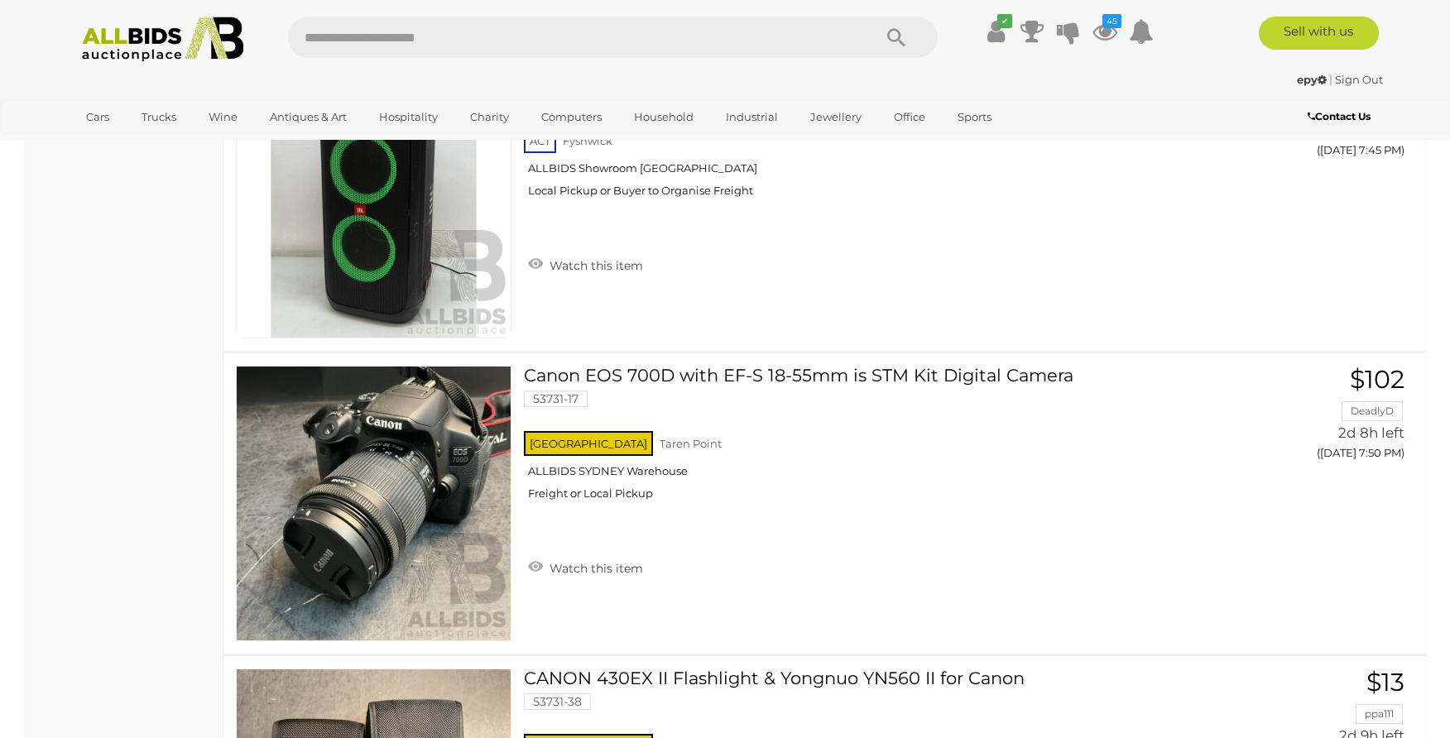
scroll to position [4138, 0]
click at [1103, 28] on icon at bounding box center [1105, 32] width 25 height 30
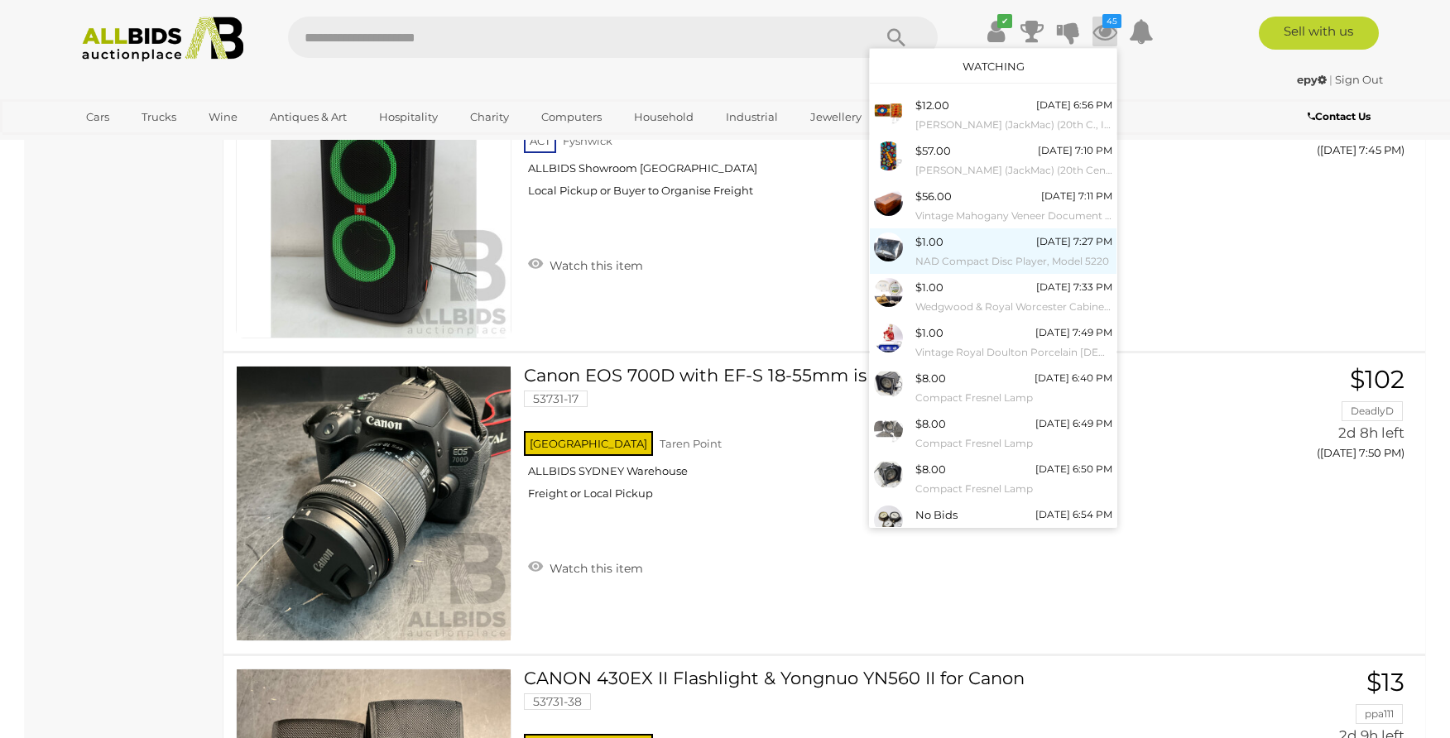
scroll to position [49, 0]
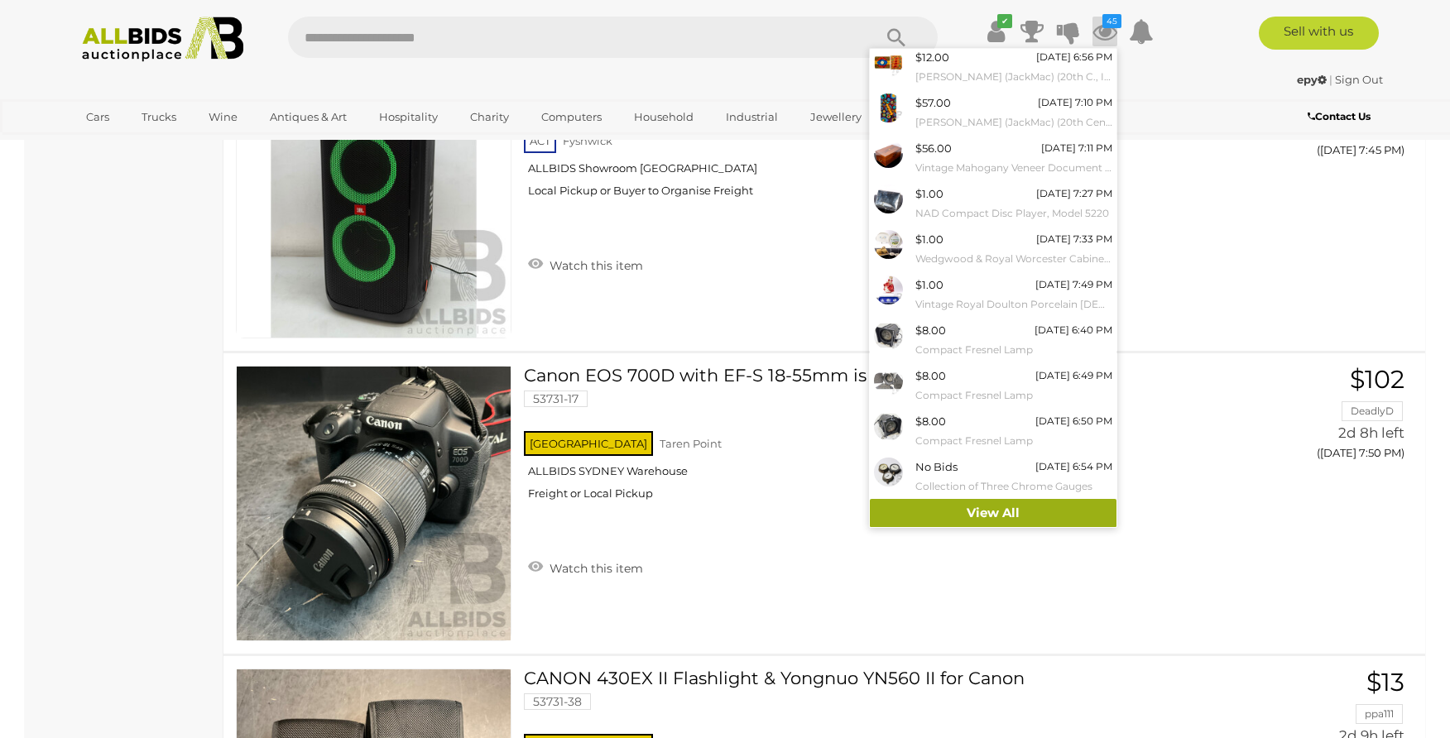
click at [963, 507] on link "View All" at bounding box center [993, 513] width 247 height 29
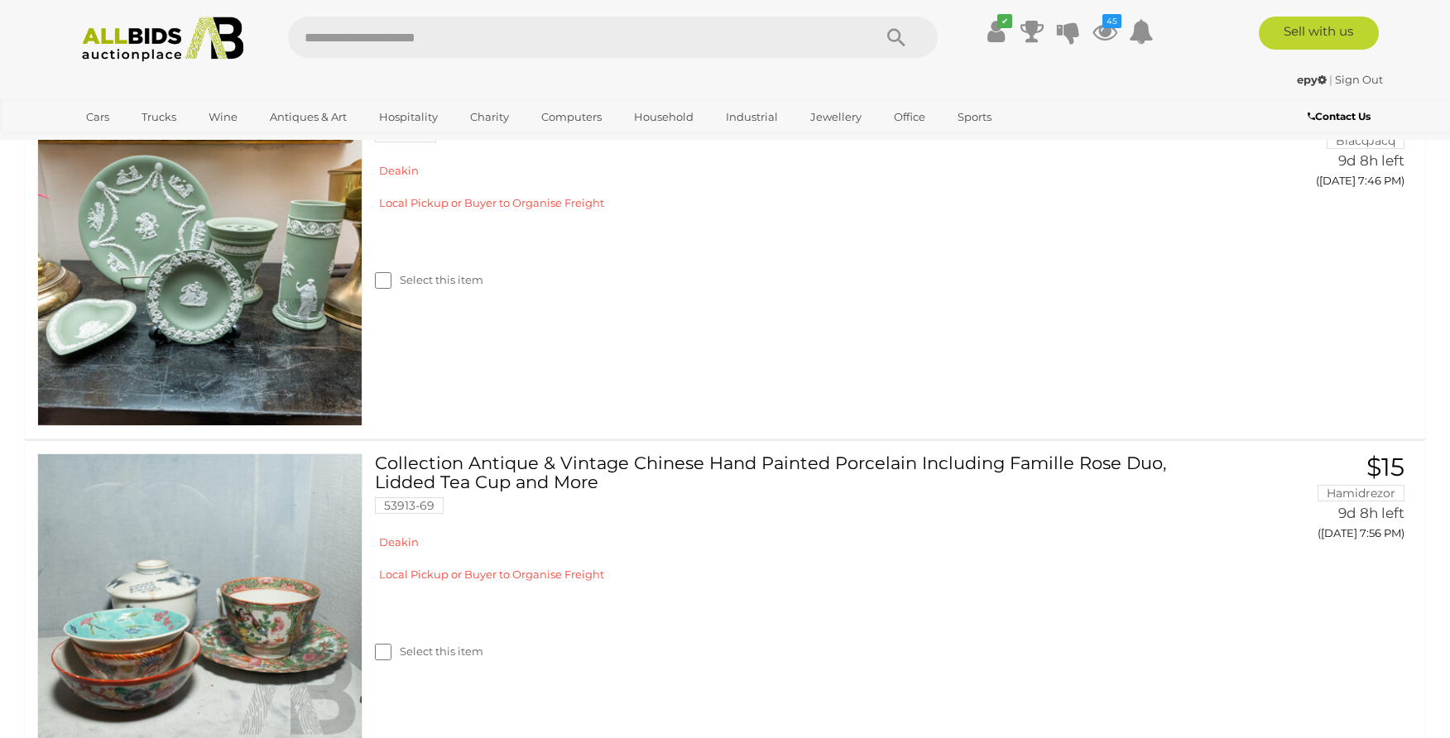
scroll to position [12164, 0]
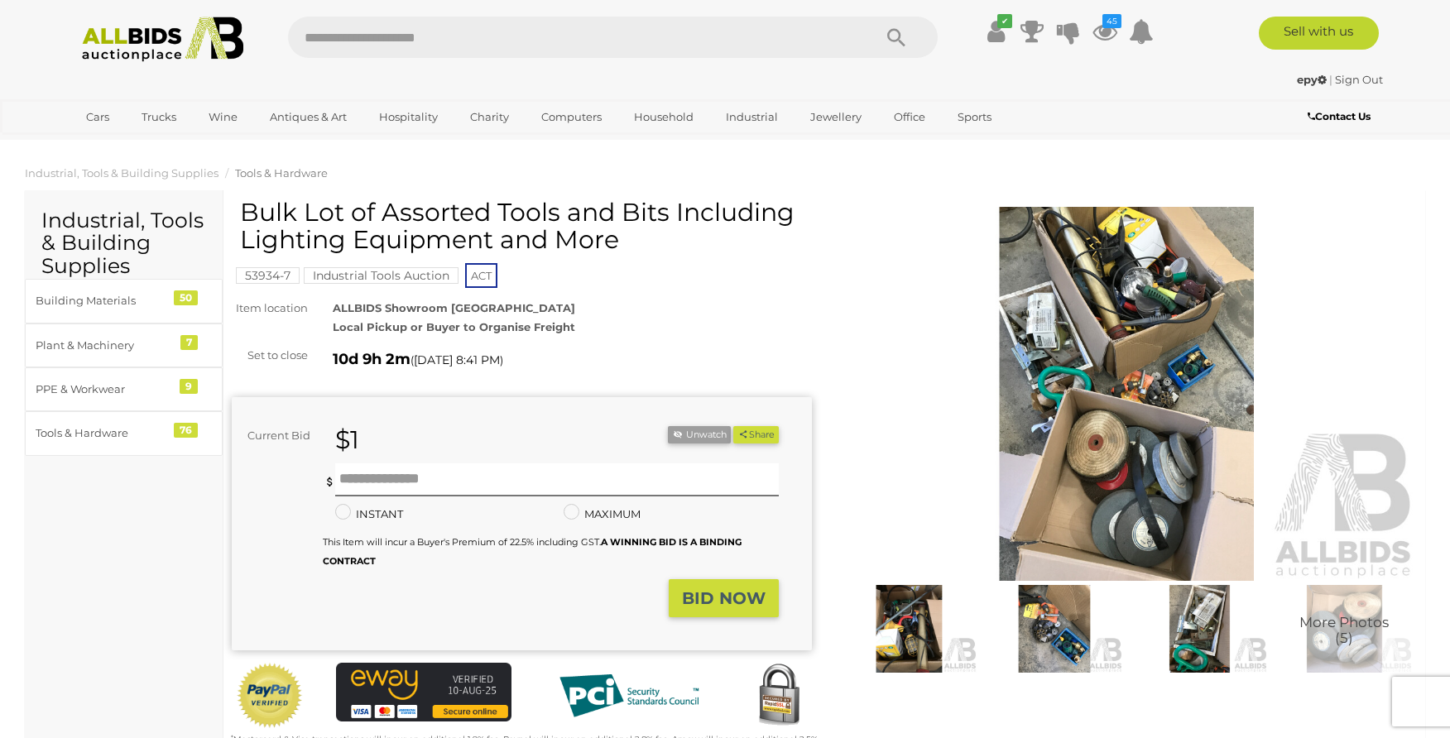
click at [1101, 411] on img at bounding box center [1127, 394] width 580 height 374
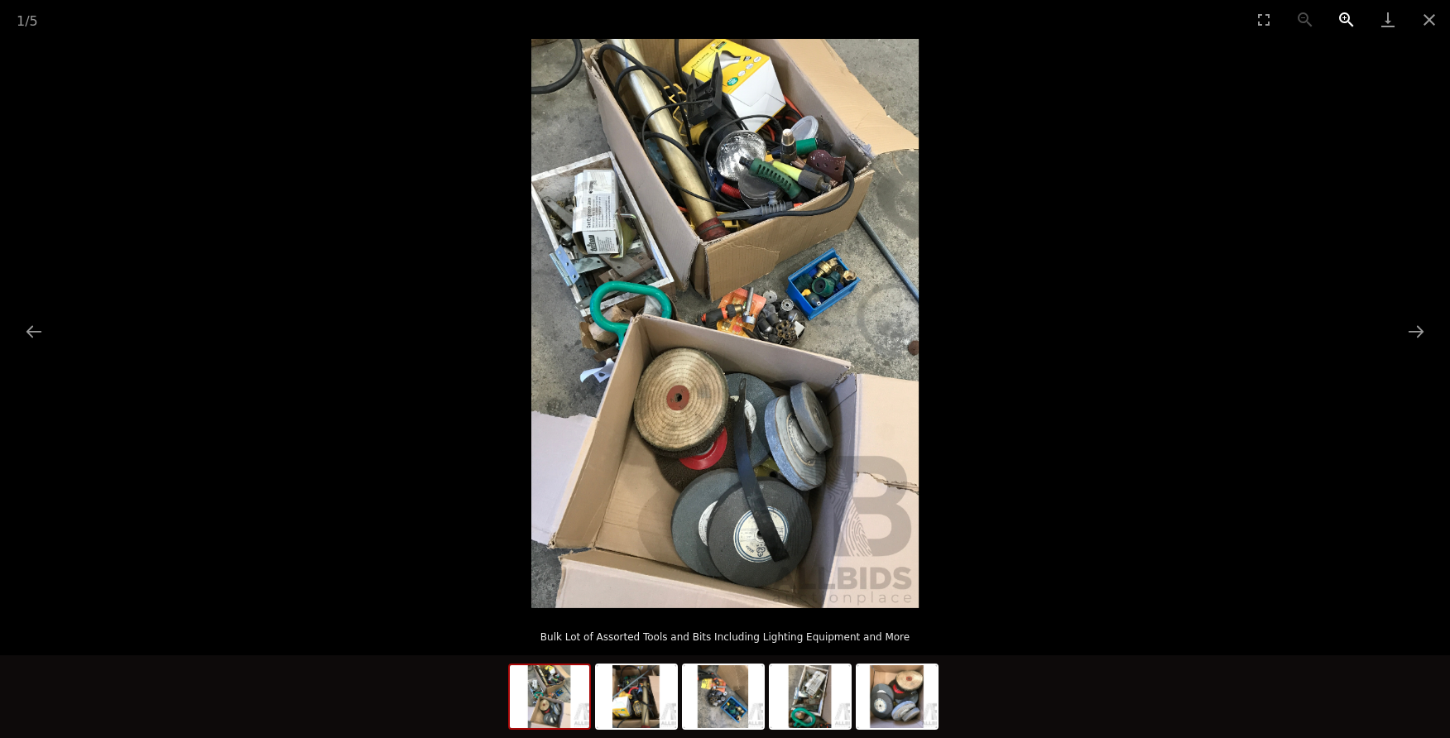
click at [1343, 22] on button "Zoom in" at bounding box center [1346, 19] width 41 height 39
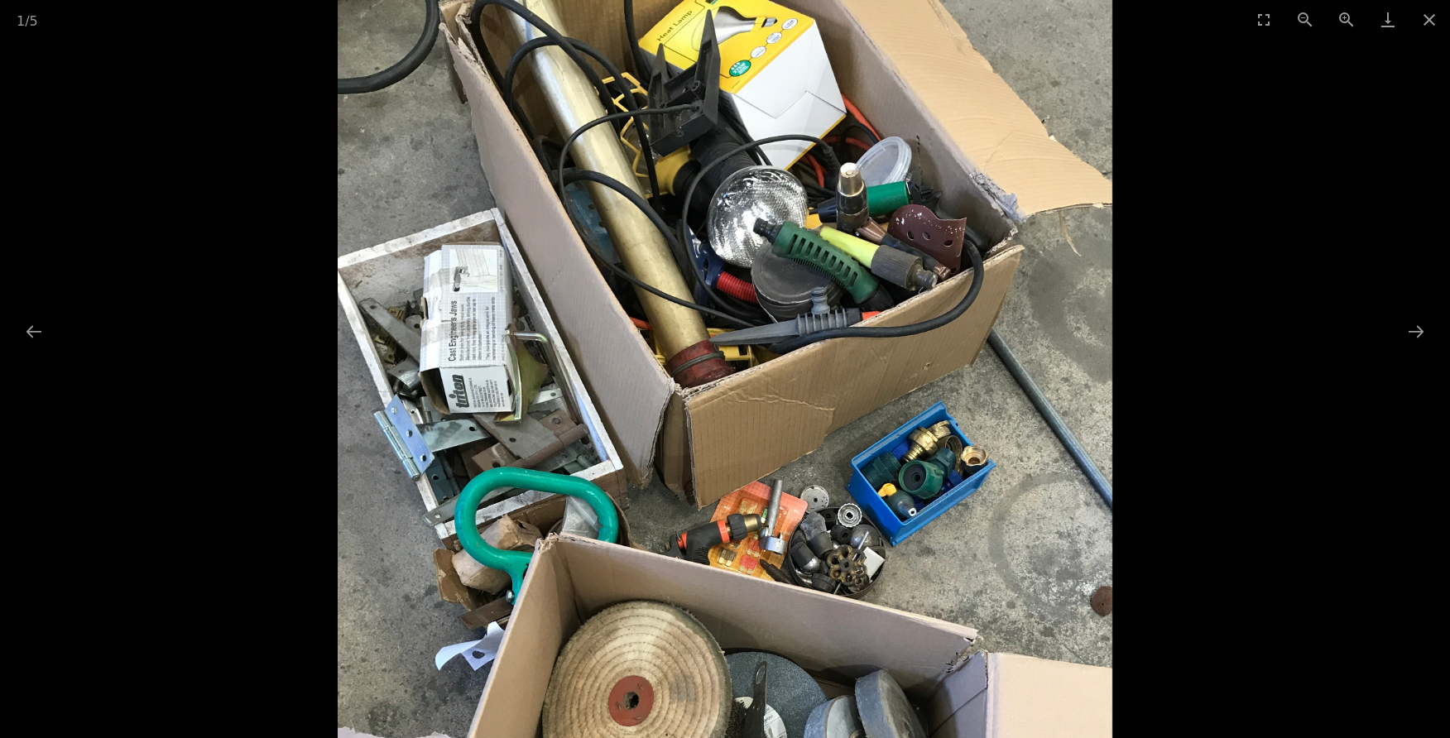
drag, startPoint x: 986, startPoint y: 325, endPoint x: 979, endPoint y: 556, distance: 230.3
click at [984, 570] on img at bounding box center [726, 552] width 776 height 1139
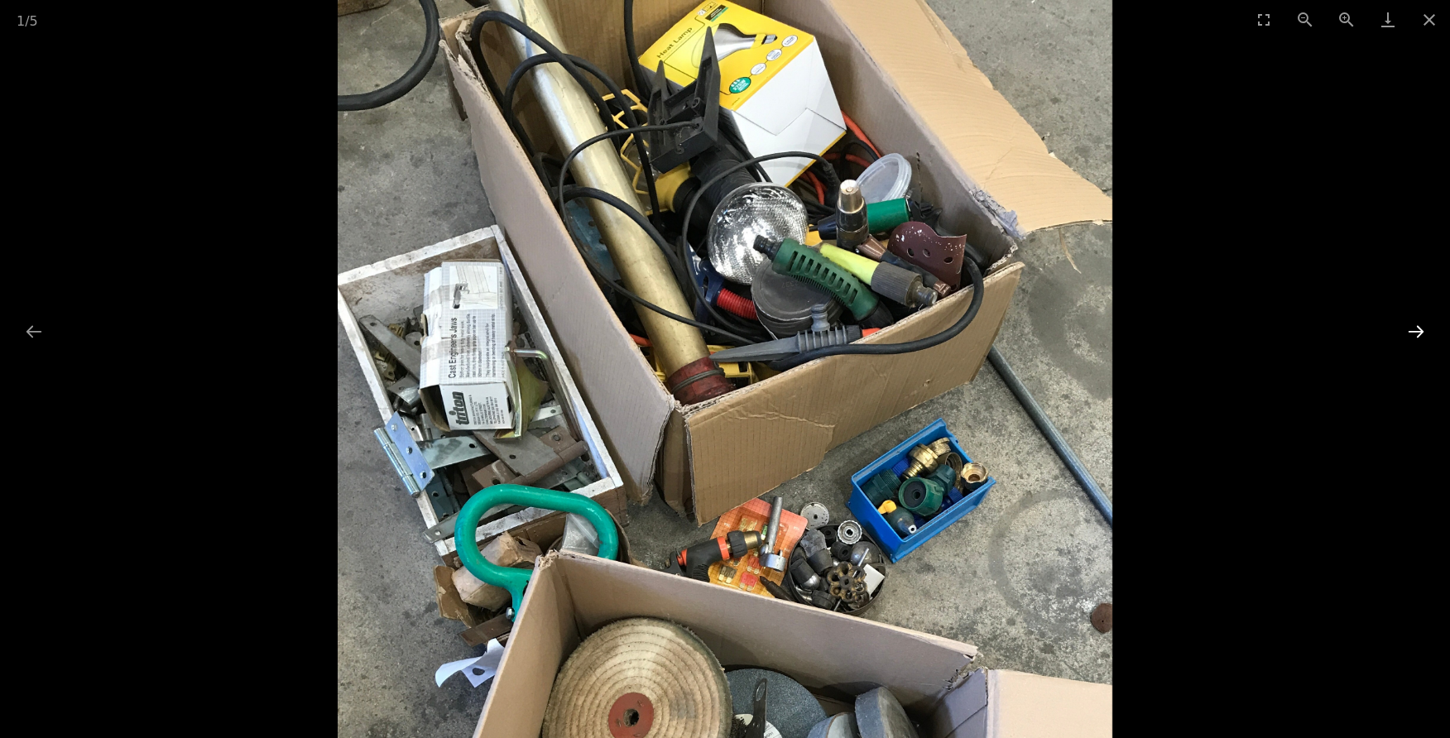
click at [1419, 328] on button "Next slide" at bounding box center [1416, 331] width 35 height 32
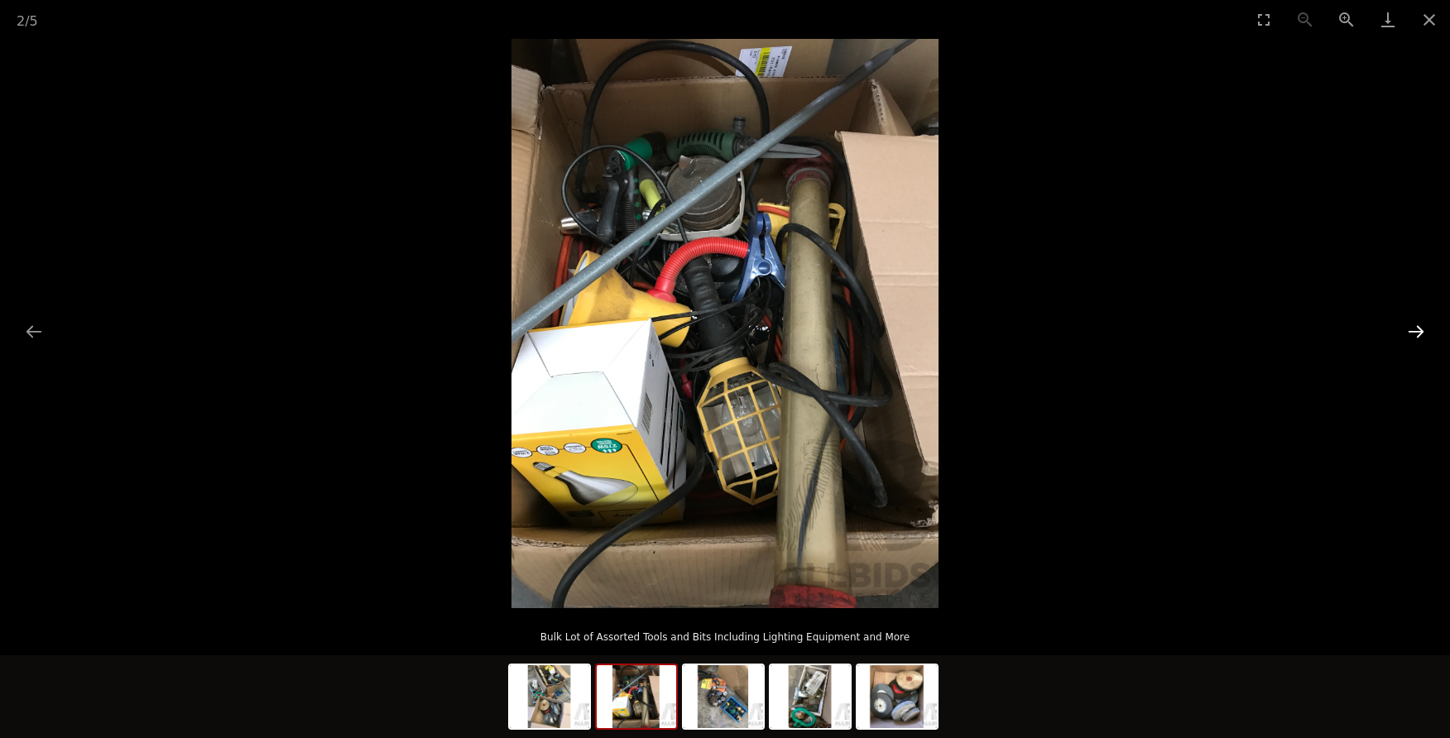
click at [1417, 329] on button "Next slide" at bounding box center [1416, 331] width 35 height 32
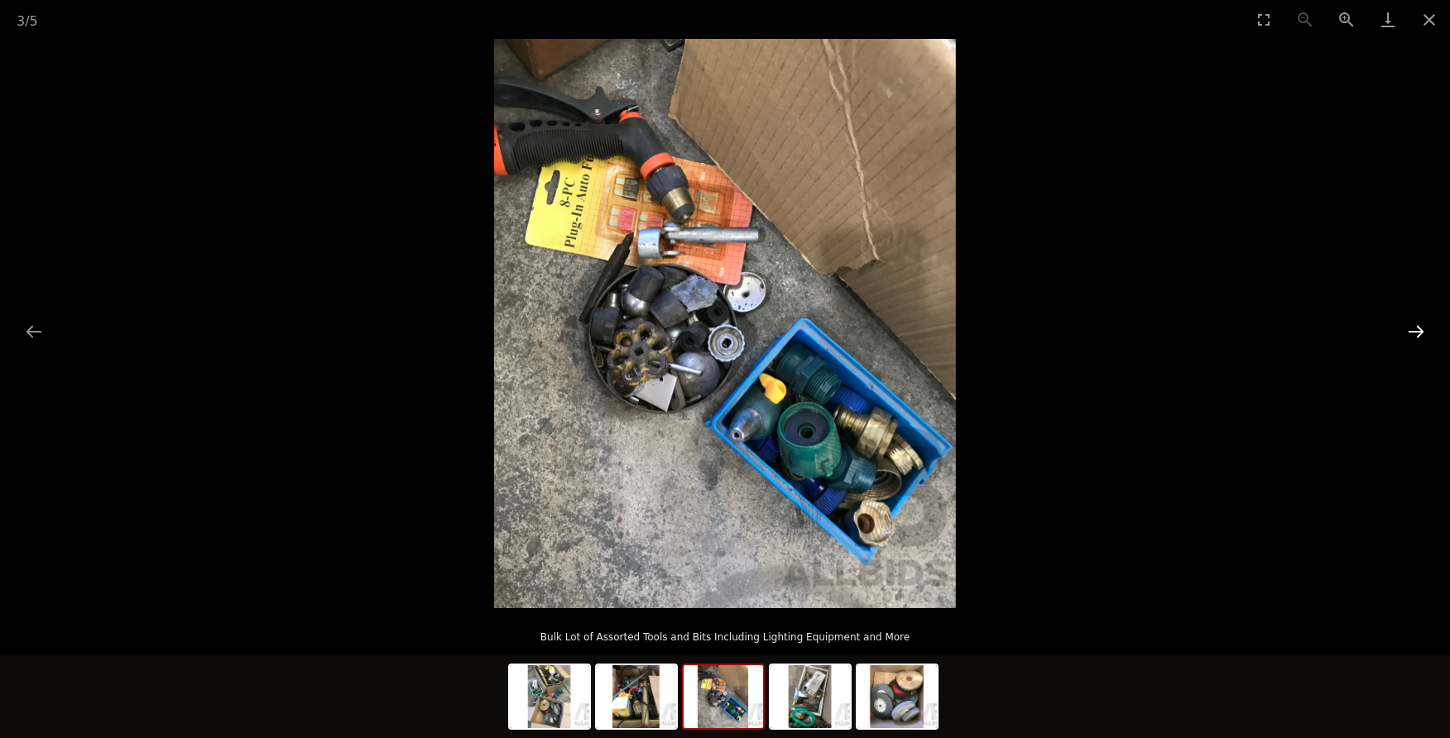
click at [1417, 329] on button "Next slide" at bounding box center [1416, 331] width 35 height 32
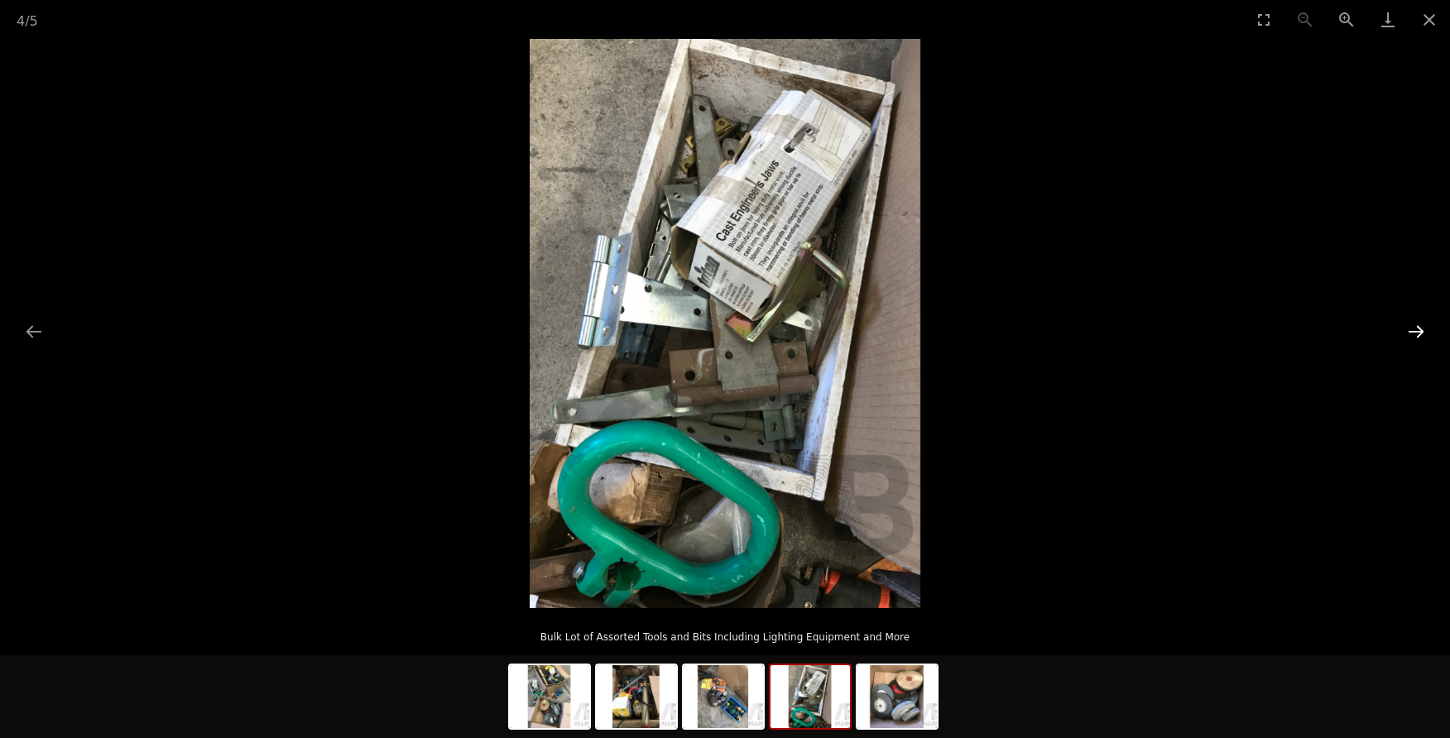
click at [1419, 333] on button "Next slide" at bounding box center [1416, 331] width 35 height 32
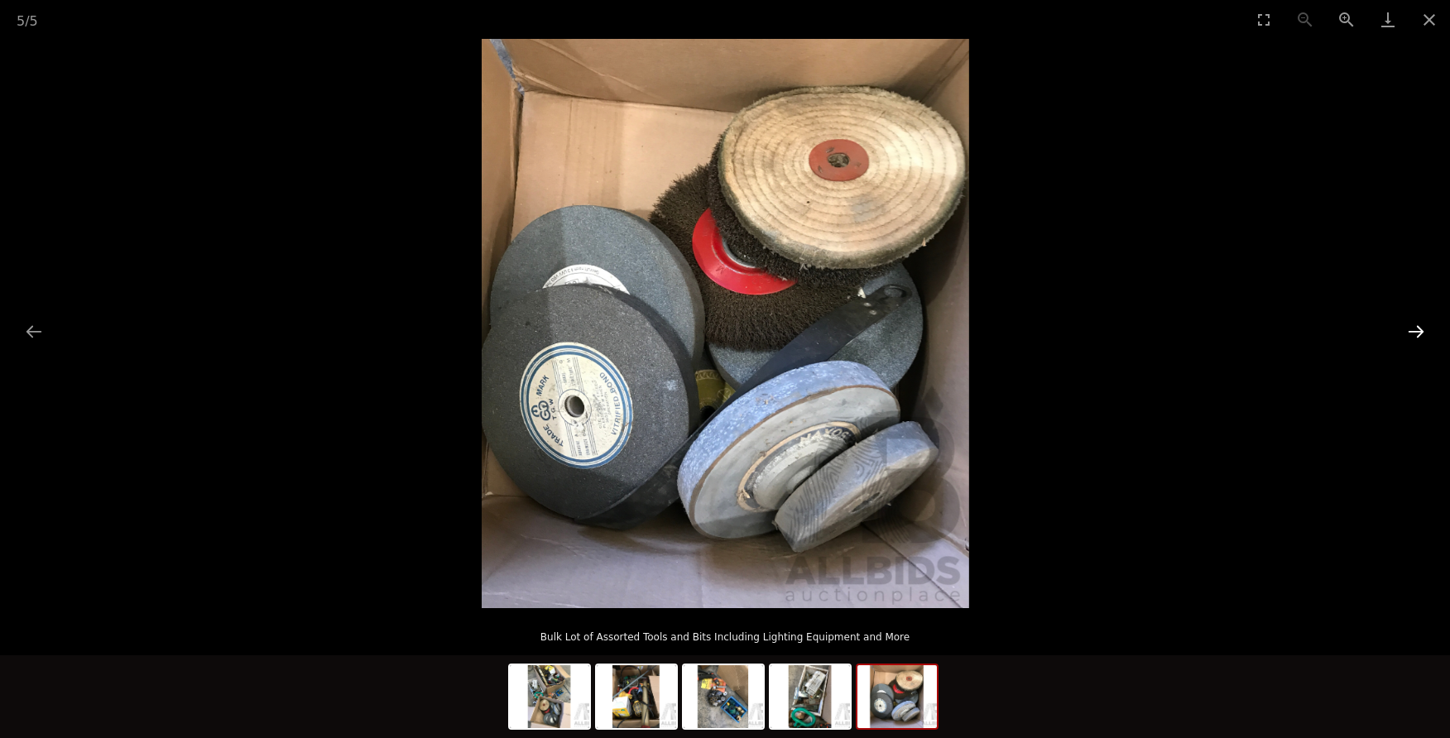
click at [1419, 333] on button "Next slide" at bounding box center [1416, 331] width 35 height 32
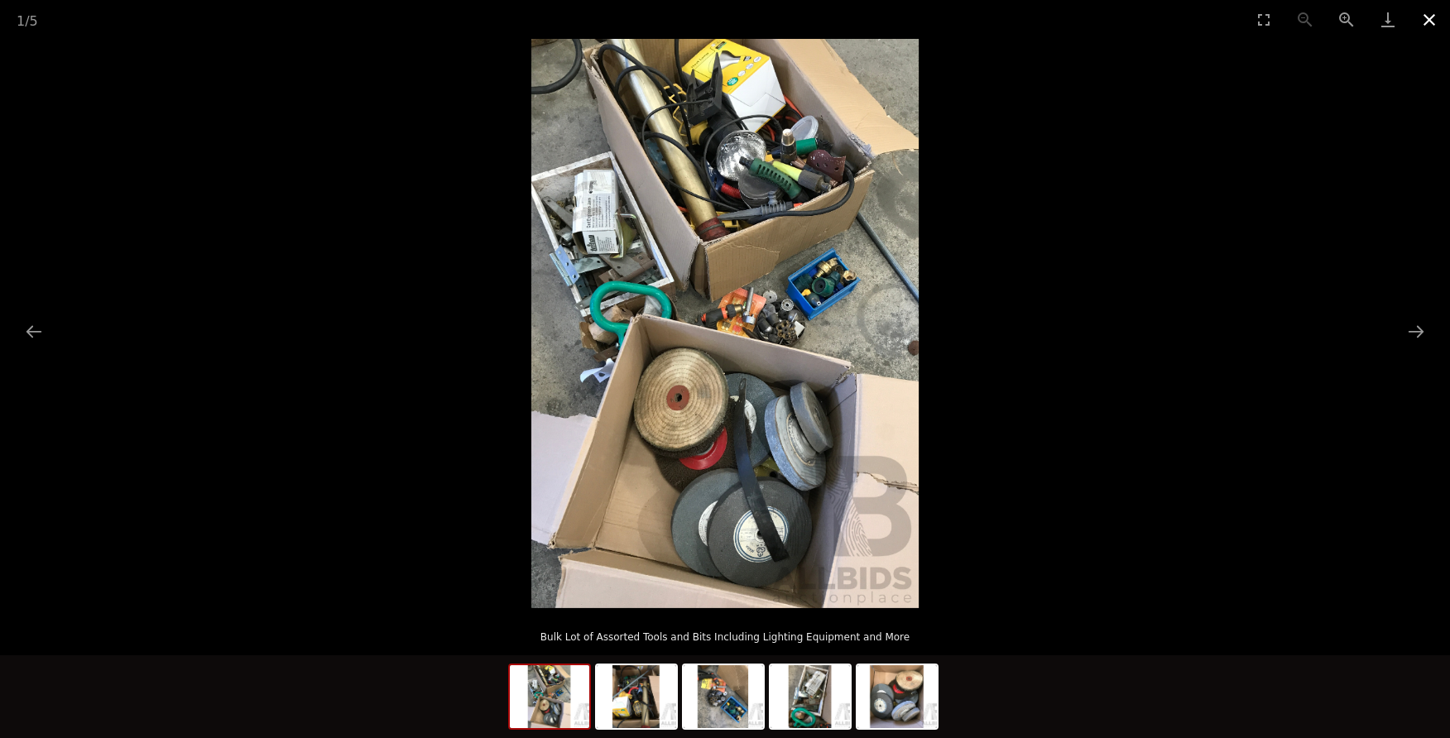
click at [1426, 28] on button "Close gallery" at bounding box center [1429, 19] width 41 height 39
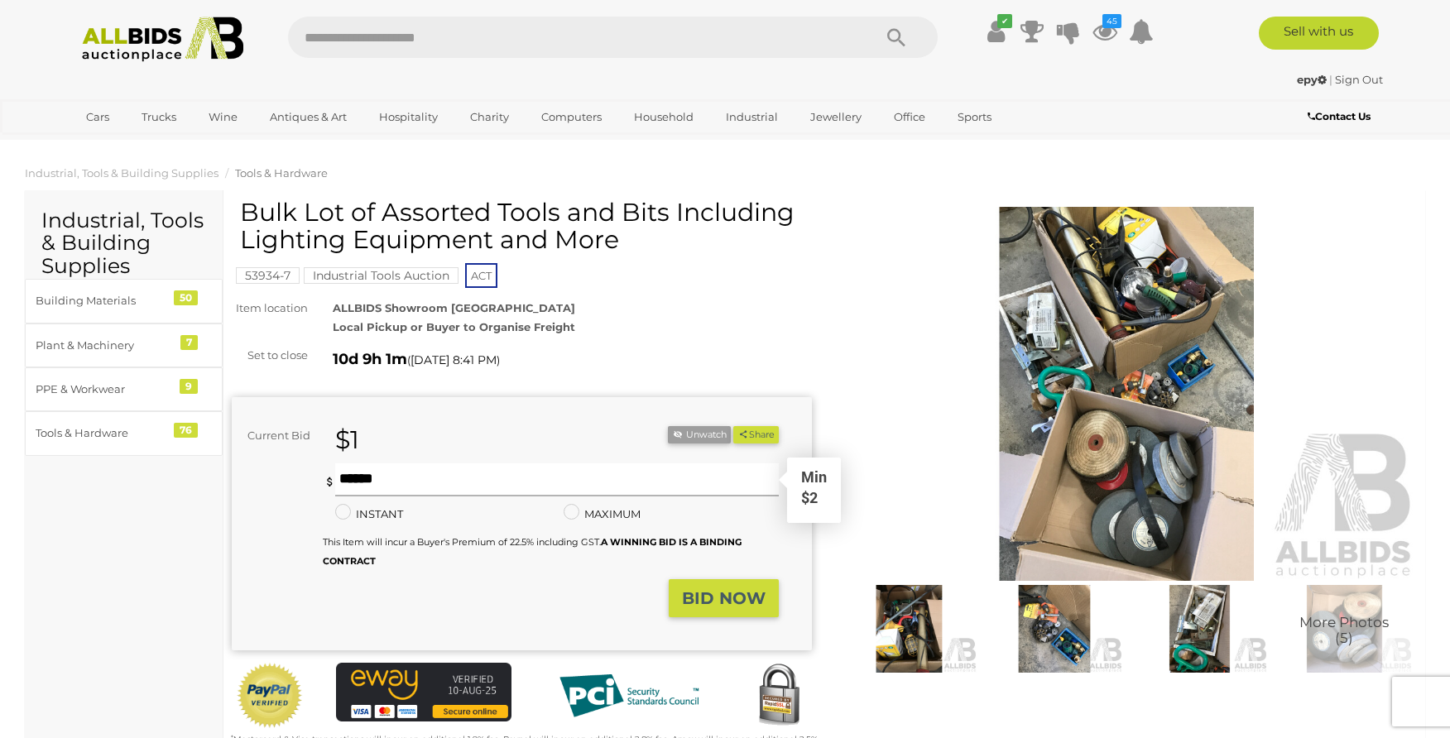
click at [380, 486] on input "text" at bounding box center [557, 480] width 444 height 33
type input "**"
click at [707, 604] on strong "BID NOW" at bounding box center [724, 599] width 84 height 20
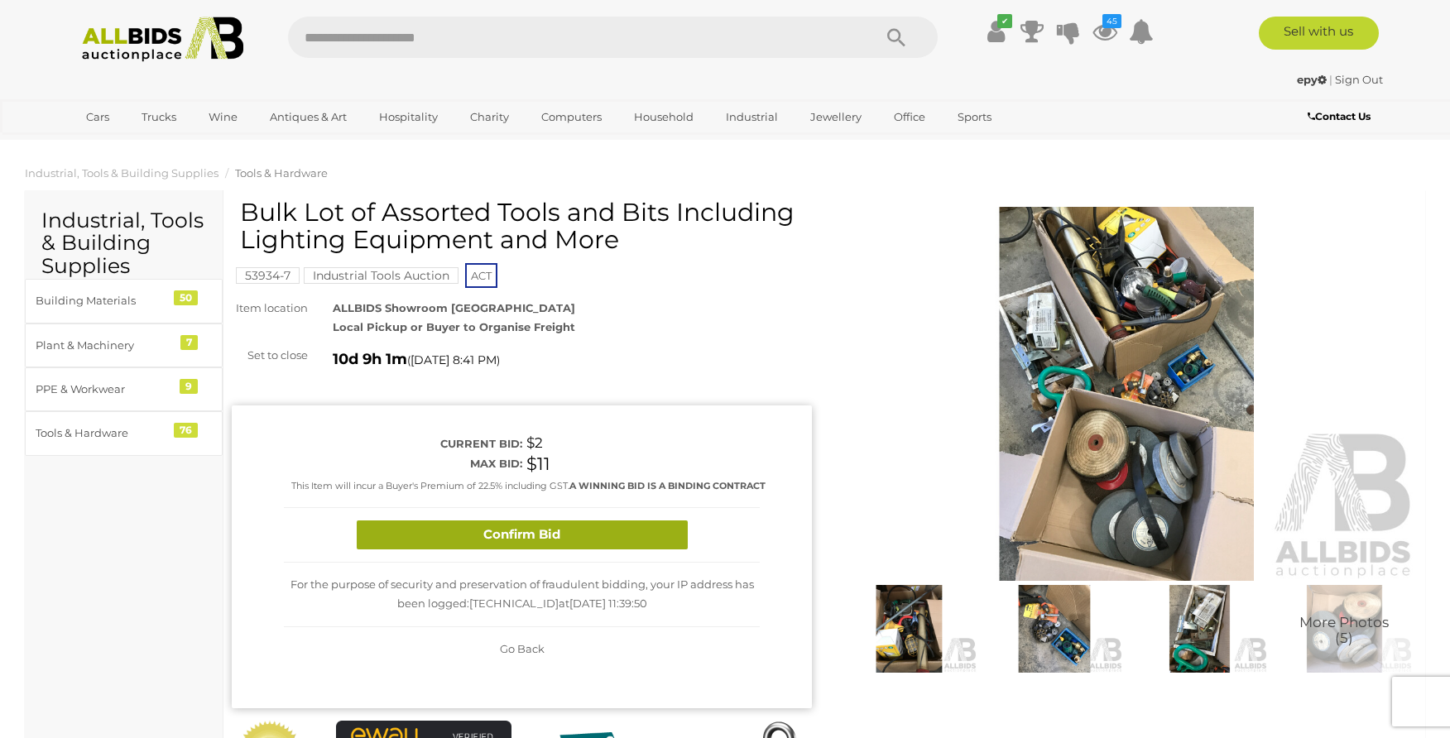
click at [576, 541] on button "Confirm Bid" at bounding box center [522, 535] width 331 height 29
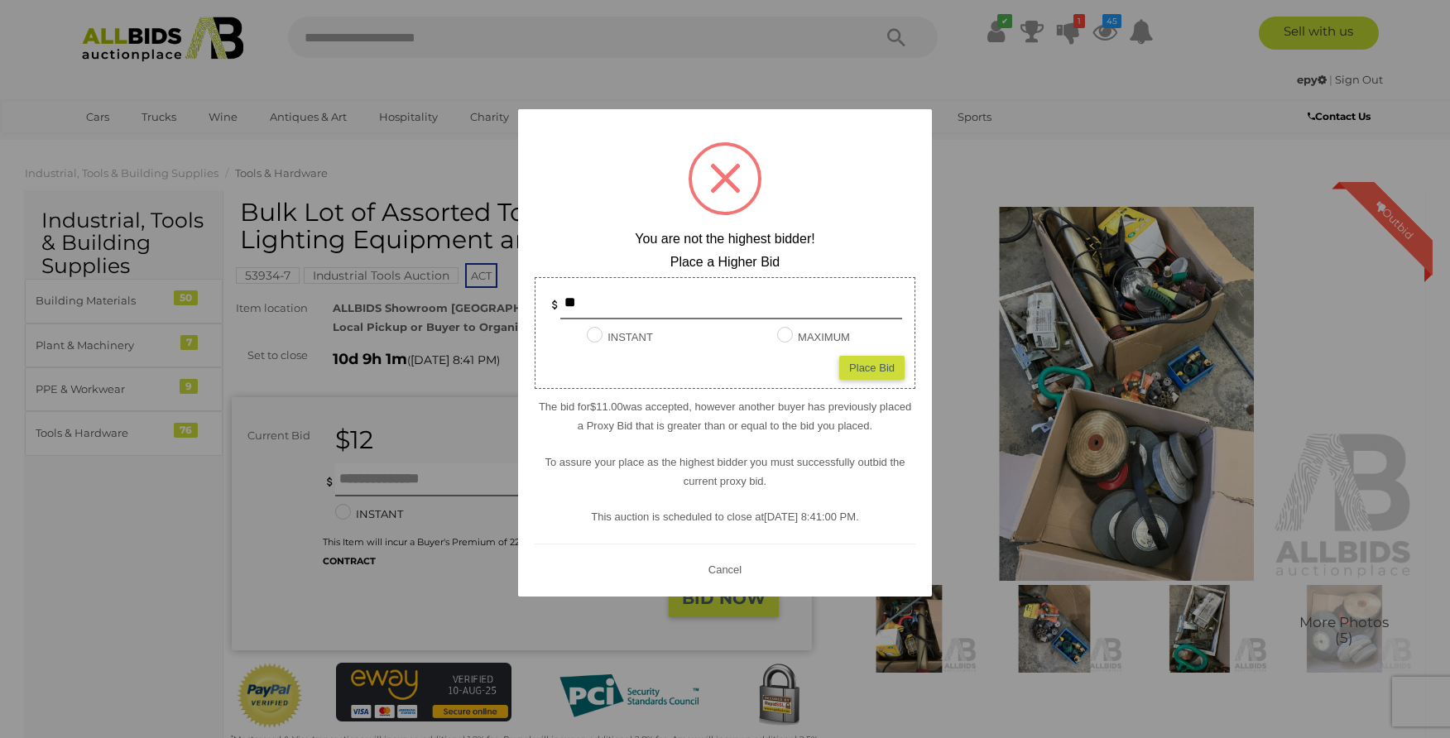
click at [717, 570] on button "Cancel" at bounding box center [725, 570] width 43 height 21
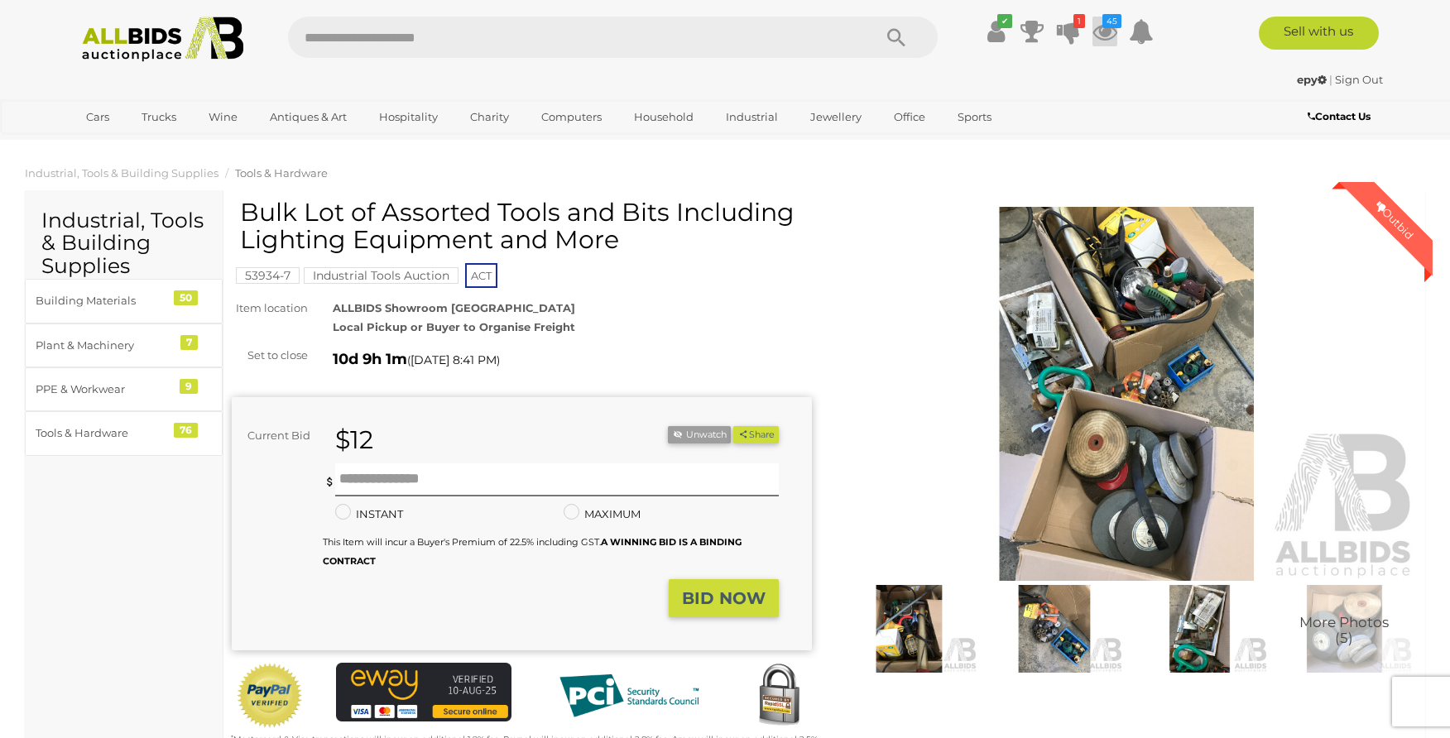
click at [1108, 28] on icon at bounding box center [1105, 32] width 25 height 30
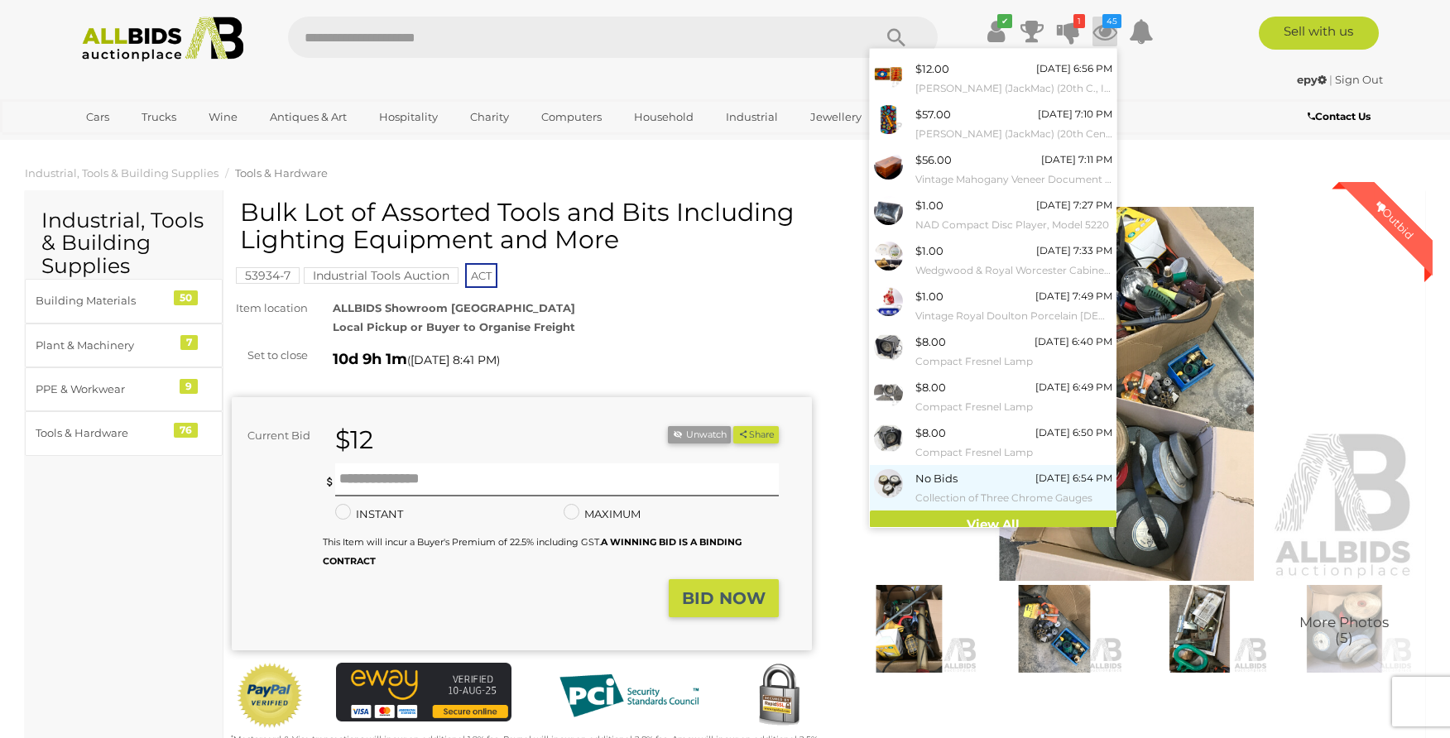
scroll to position [49, 0]
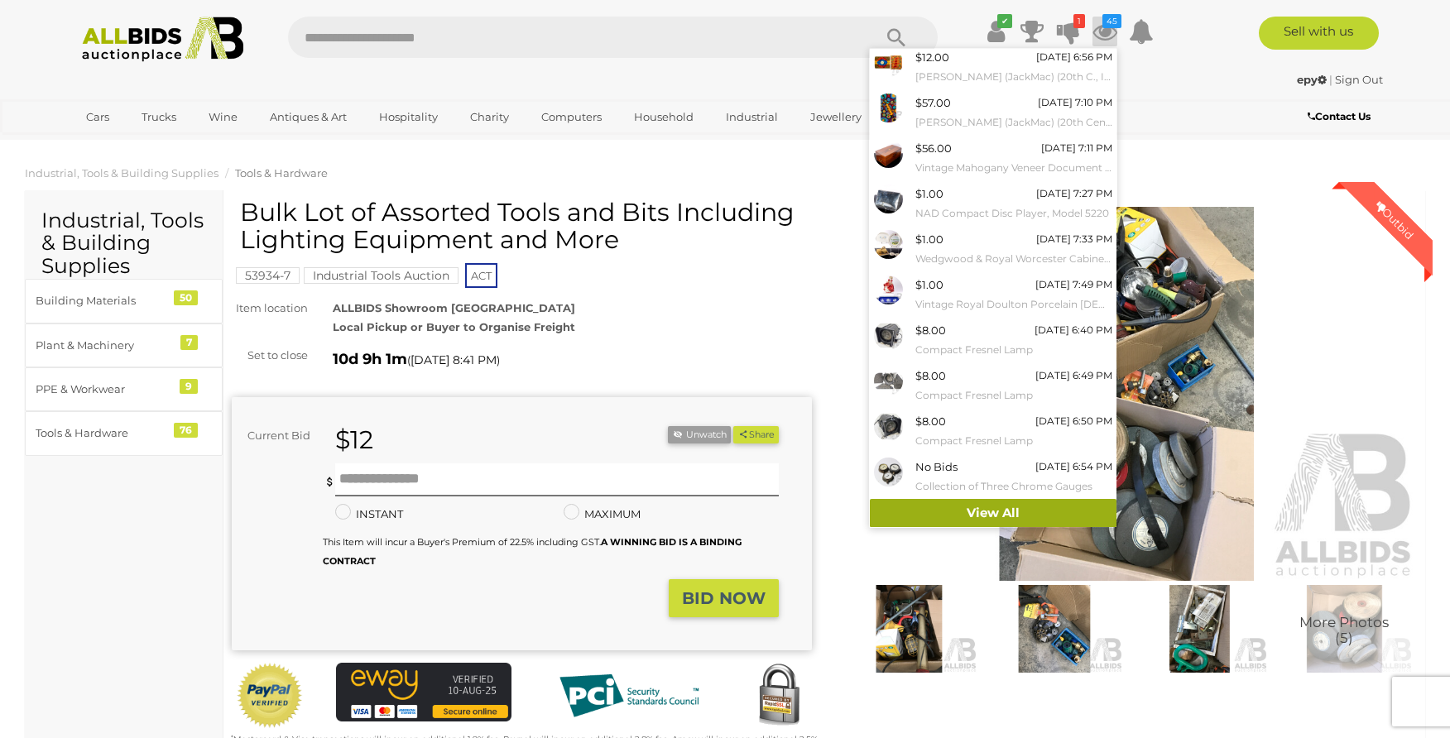
click at [952, 518] on link "View All" at bounding box center [993, 513] width 247 height 29
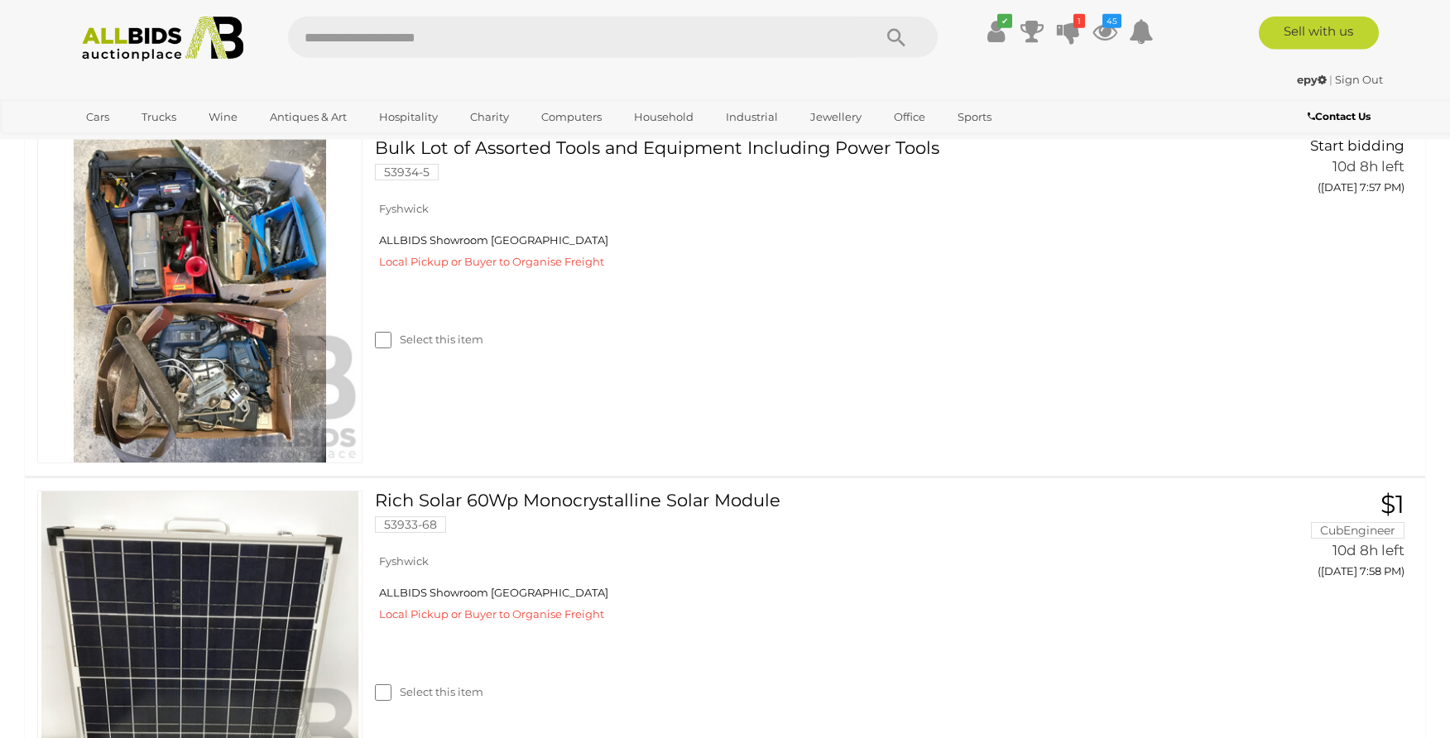
scroll to position [11019, 0]
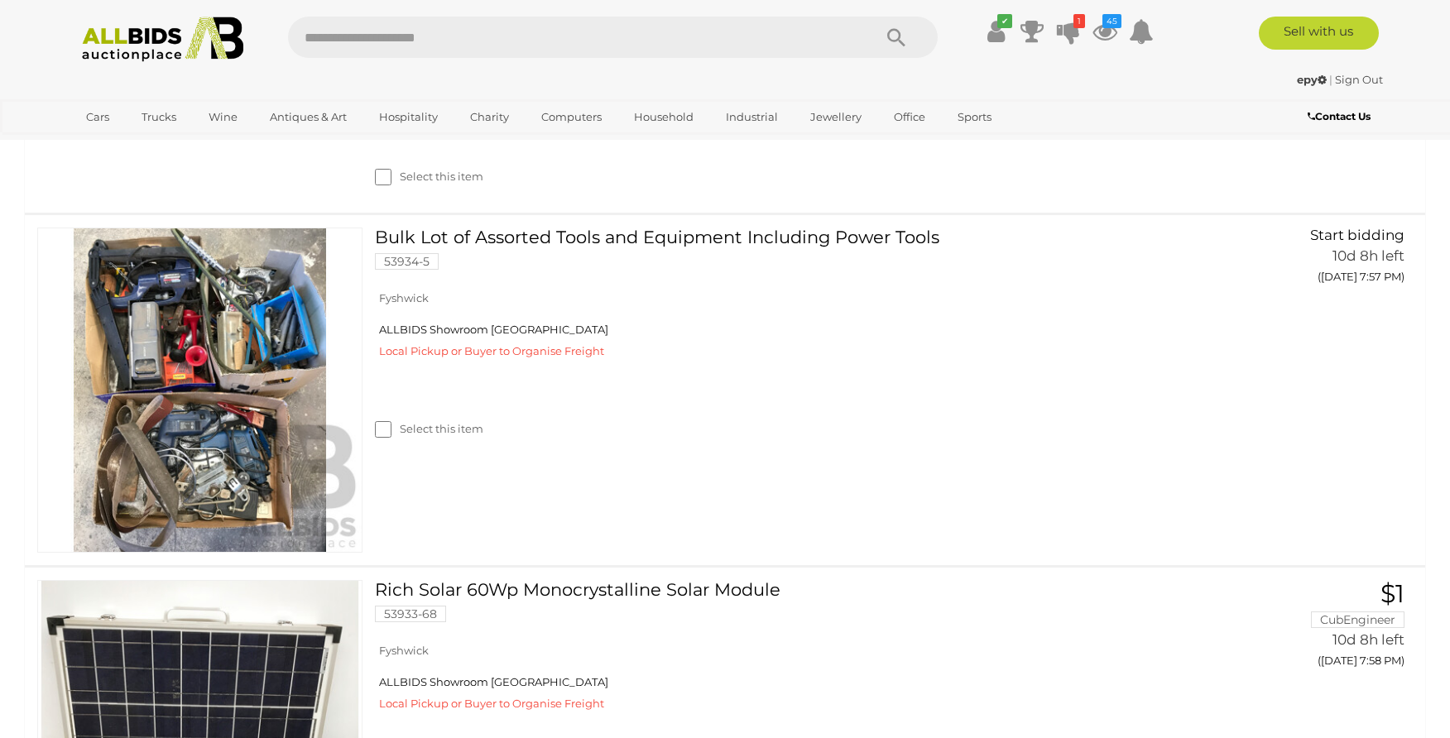
click at [105, 41] on img at bounding box center [163, 40] width 180 height 46
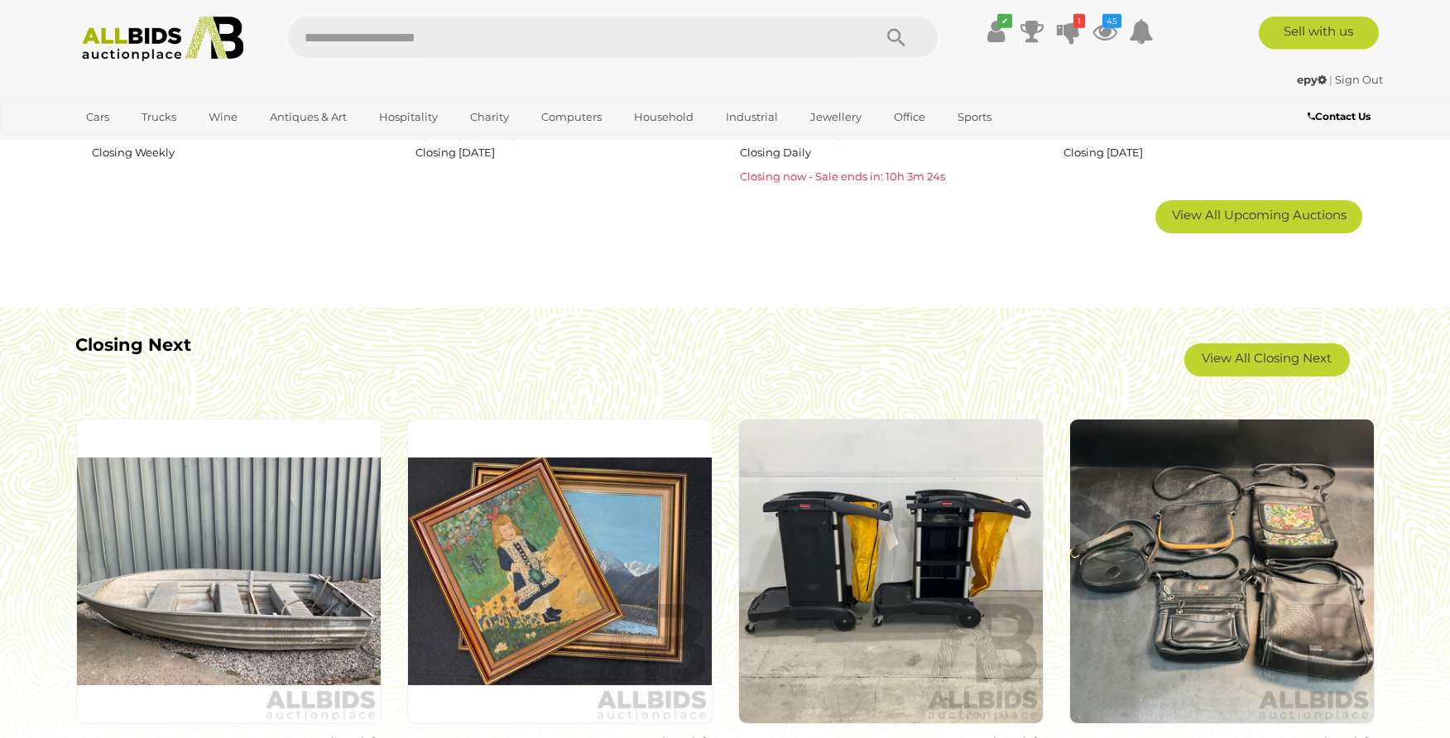
scroll to position [1351, 0]
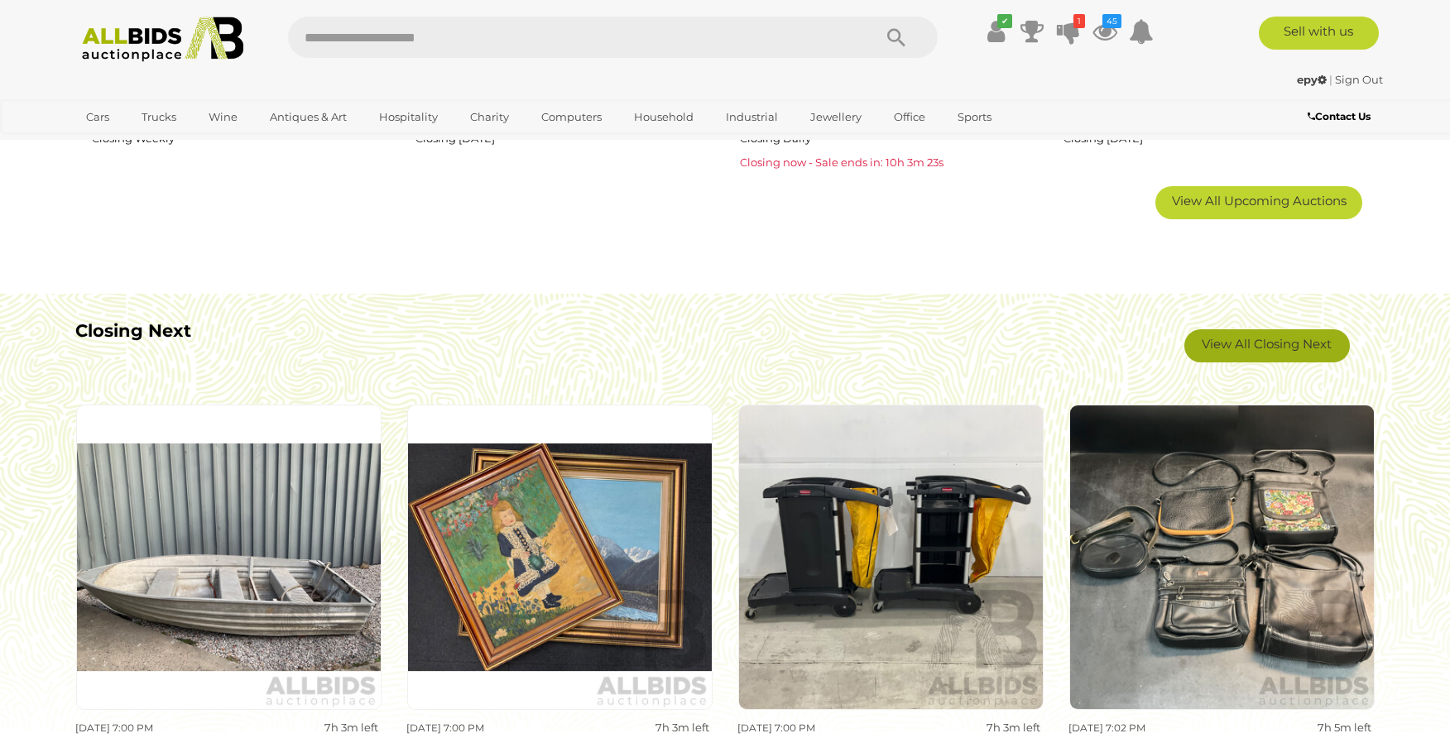
click at [1258, 350] on link "View All Closing Next" at bounding box center [1268, 346] width 166 height 33
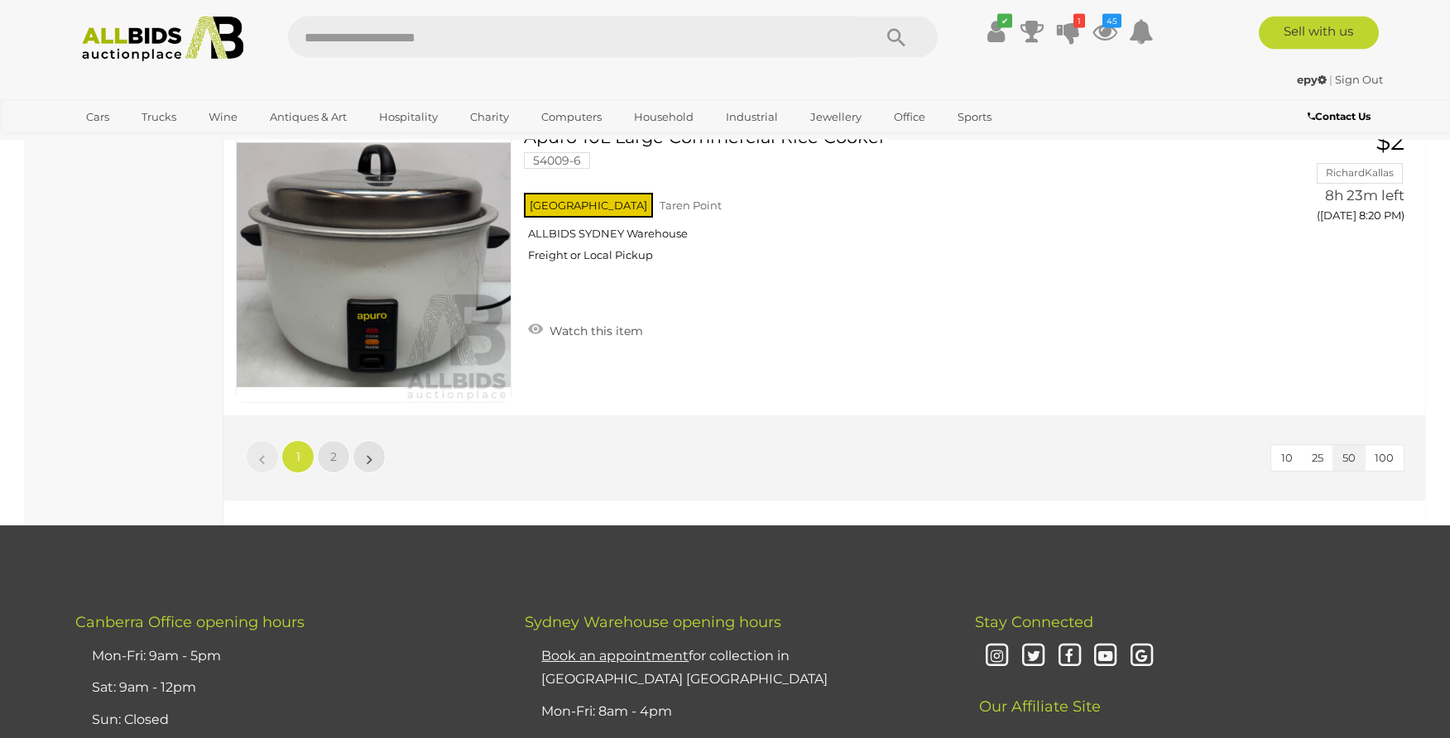
scroll to position [14920, 0]
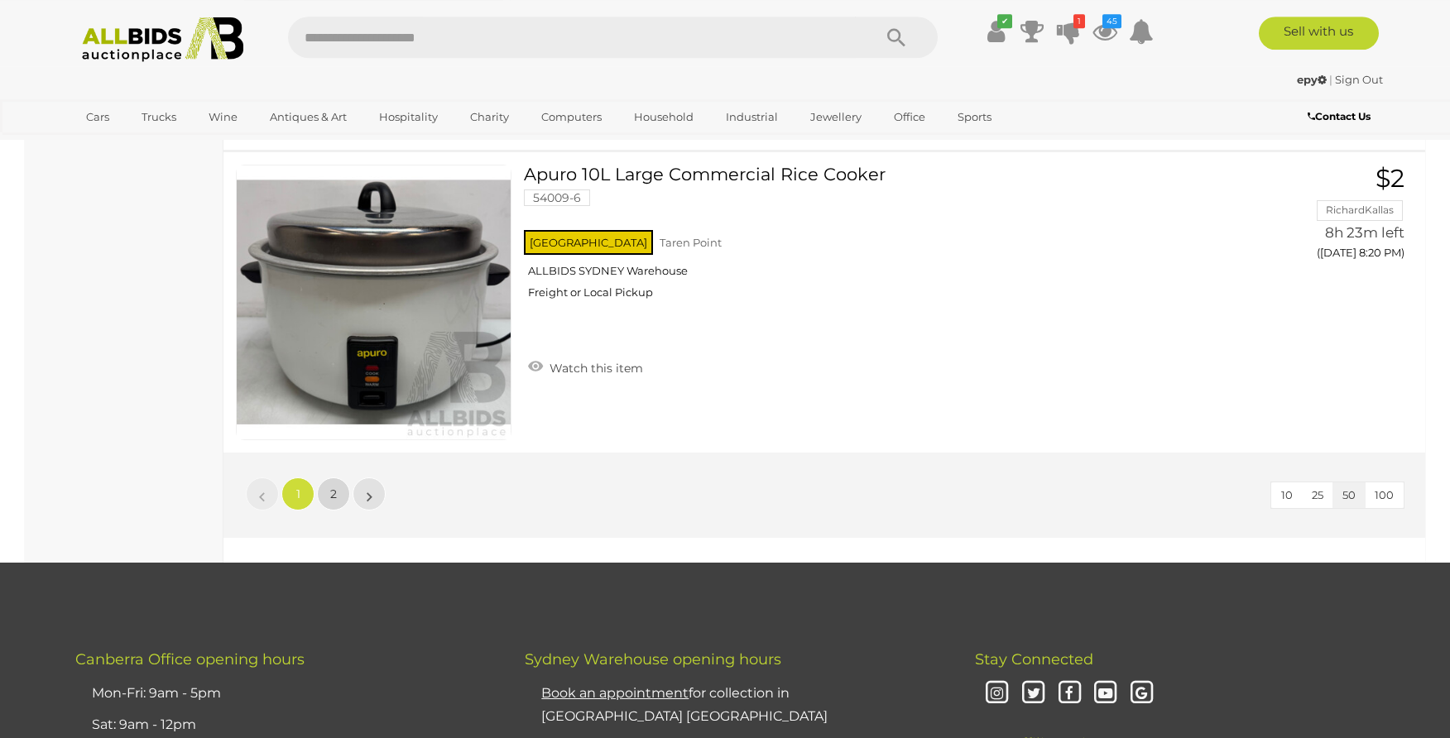
click at [328, 498] on link "2" at bounding box center [333, 494] width 33 height 33
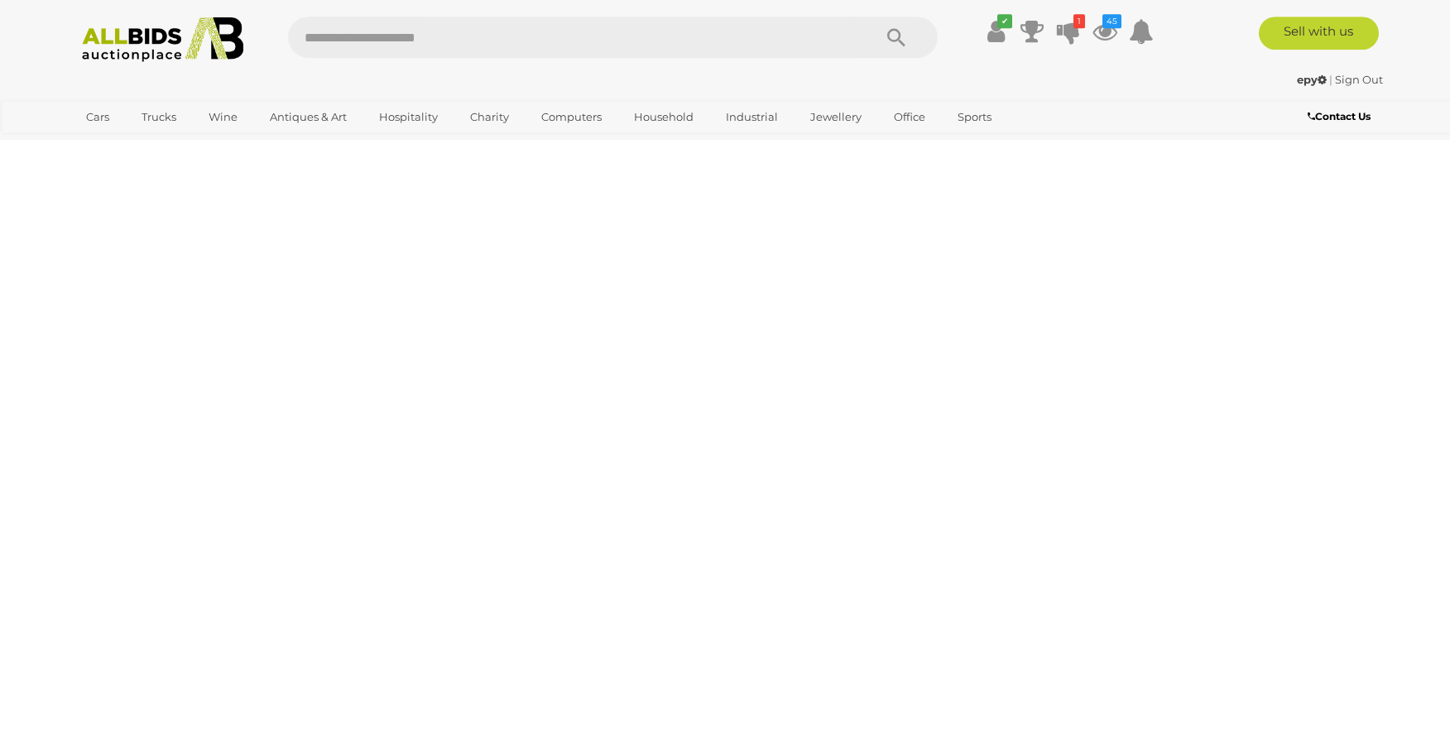
scroll to position [57, 0]
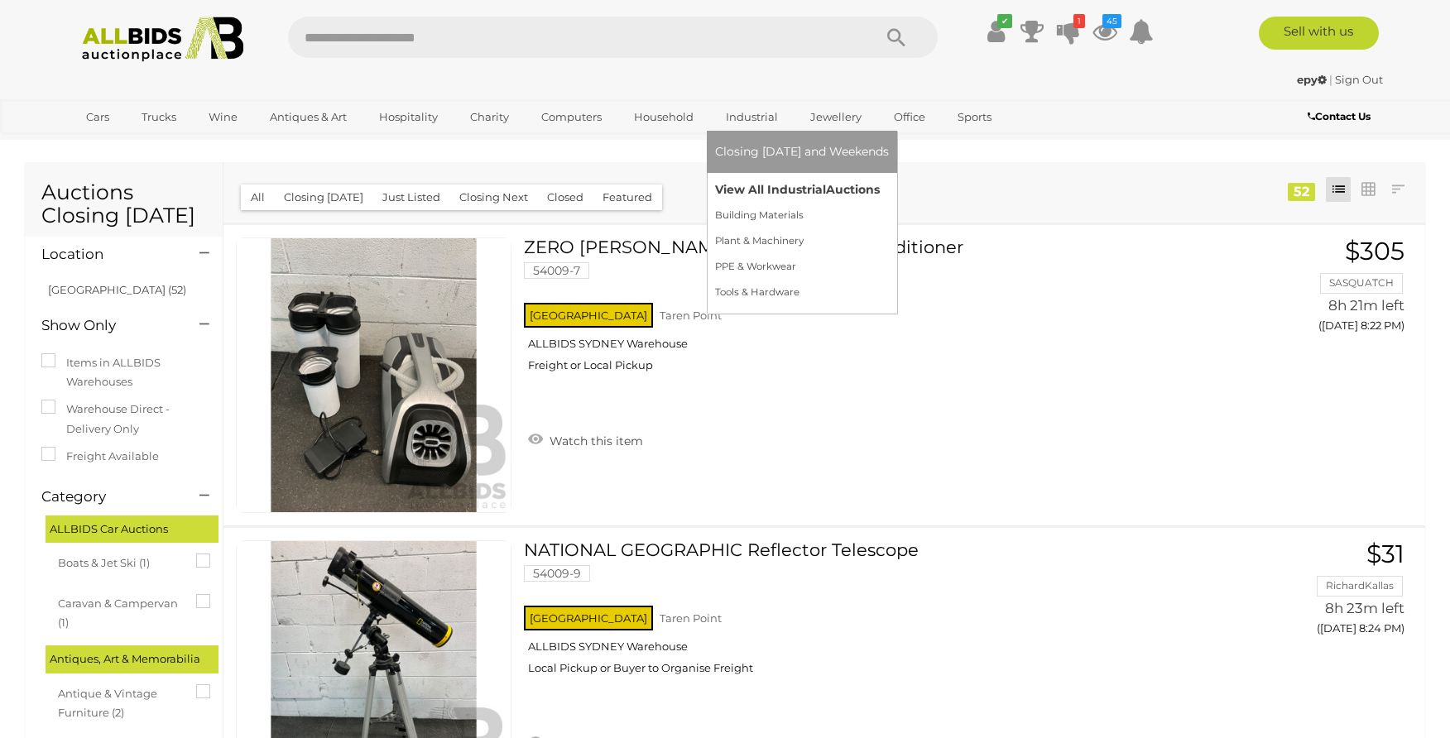
click at [741, 187] on link "View All Industrial Auctions" at bounding box center [802, 190] width 174 height 26
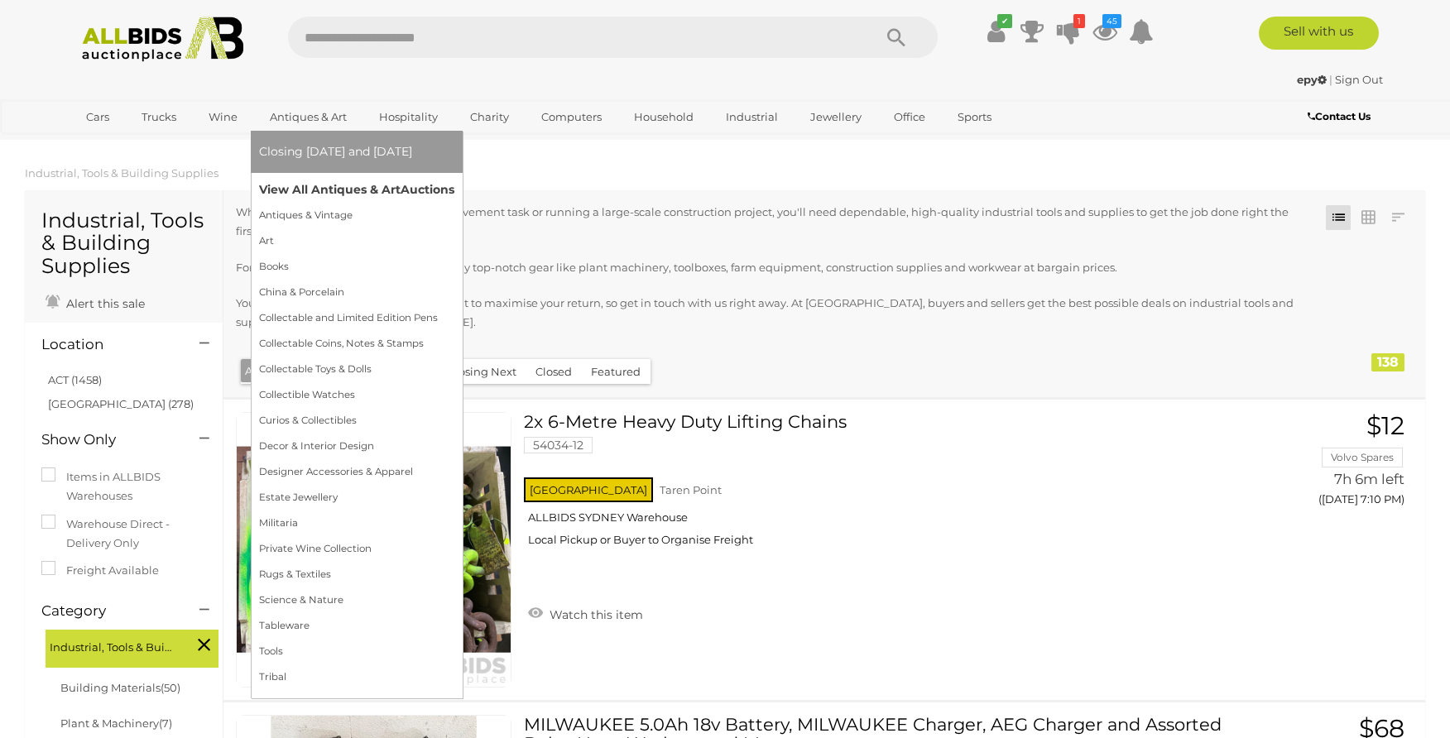
click at [304, 192] on link "View All Antiques & Art Auctions" at bounding box center [356, 190] width 195 height 26
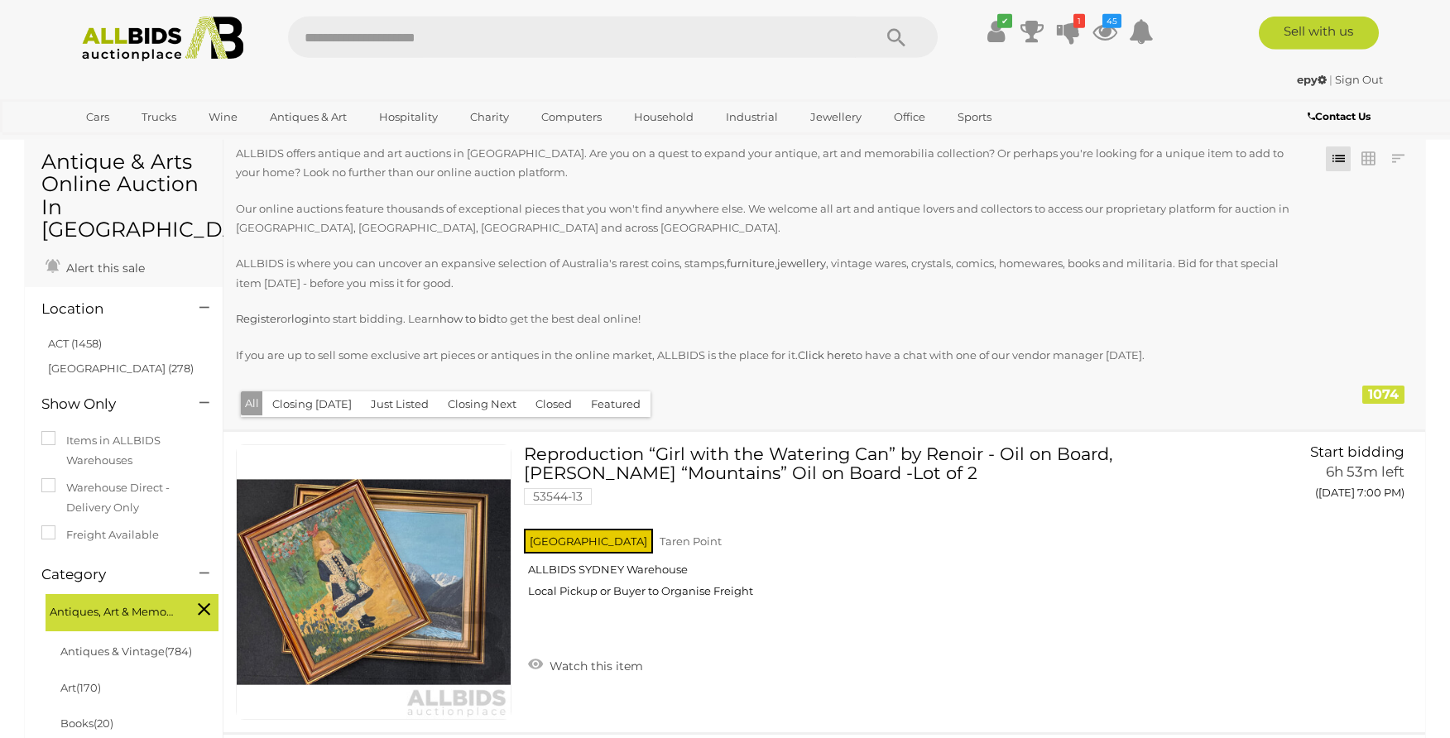
scroll to position [84, 0]
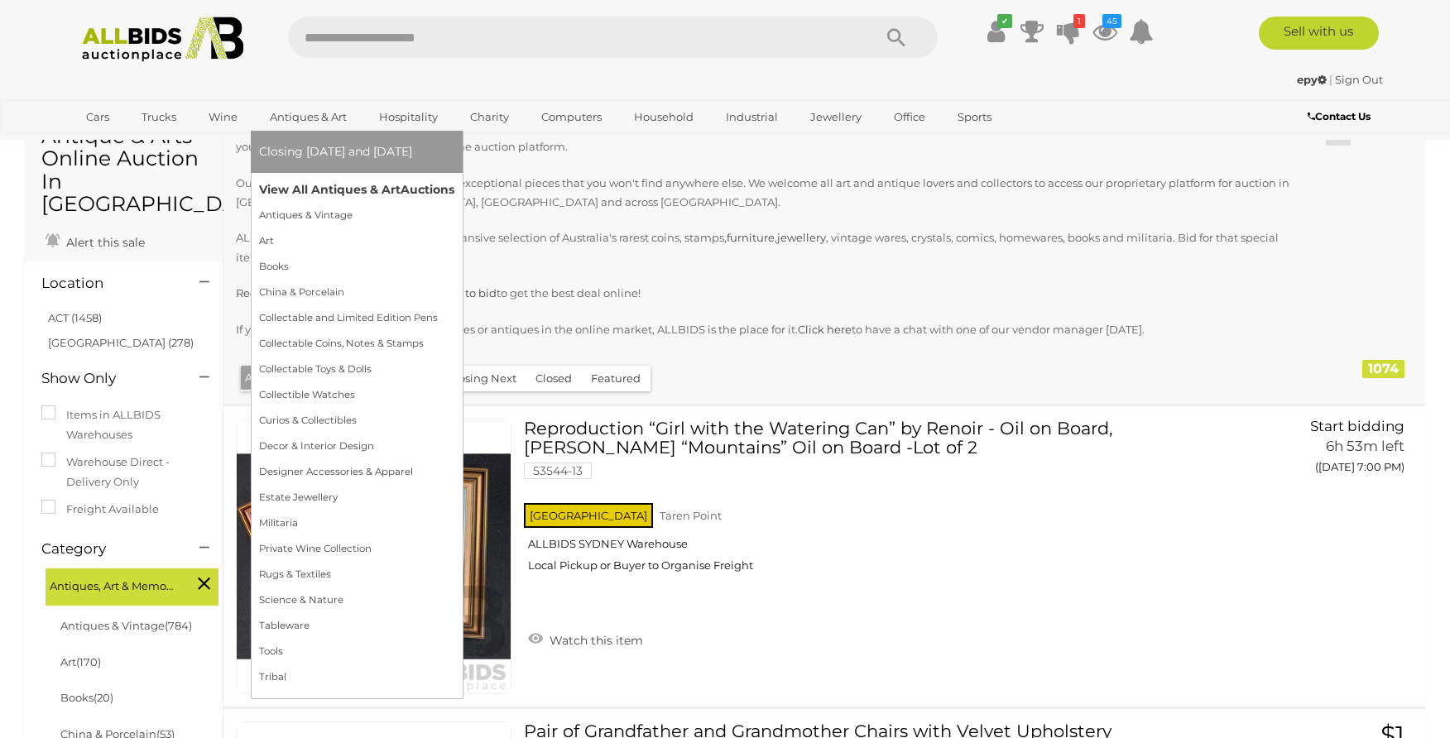
click at [294, 184] on link "View All Antiques & Art Auctions" at bounding box center [356, 190] width 195 height 26
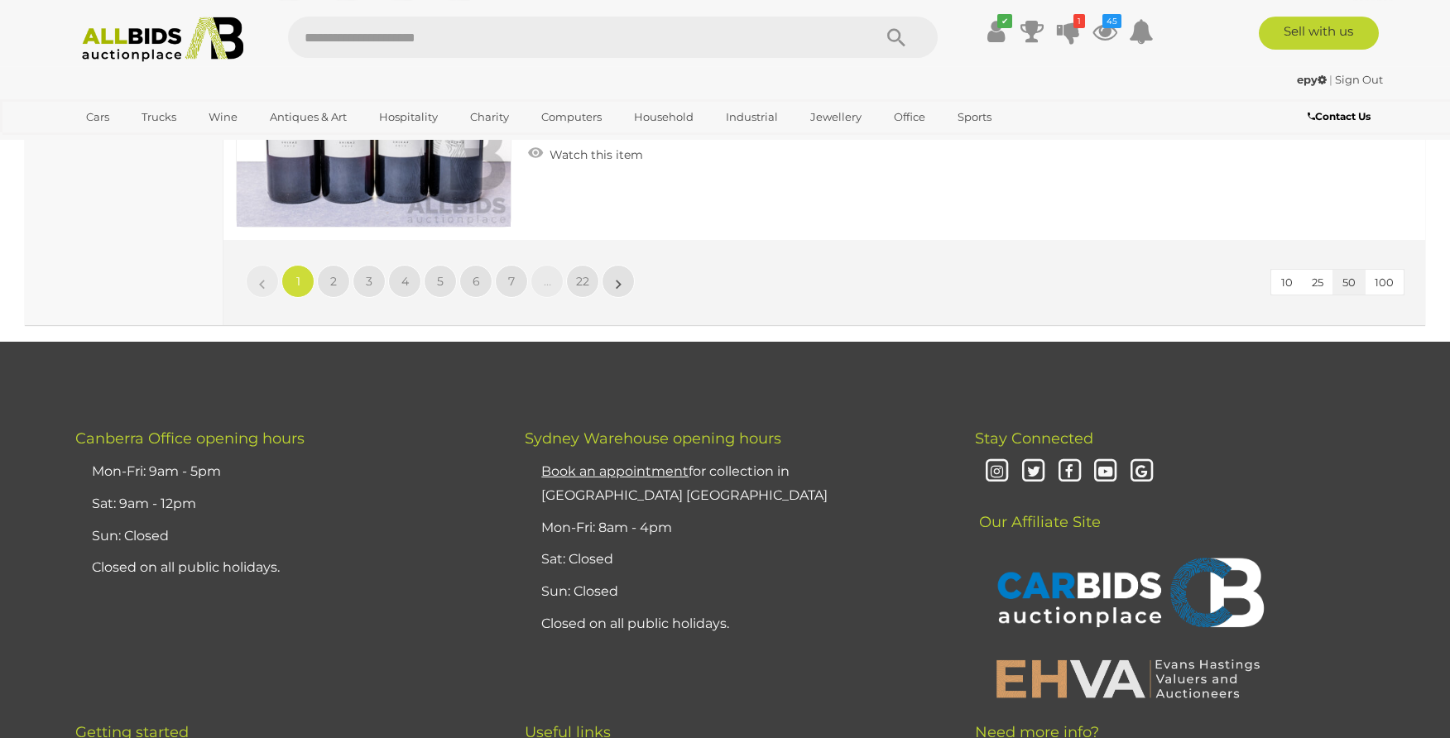
scroll to position [15418, 0]
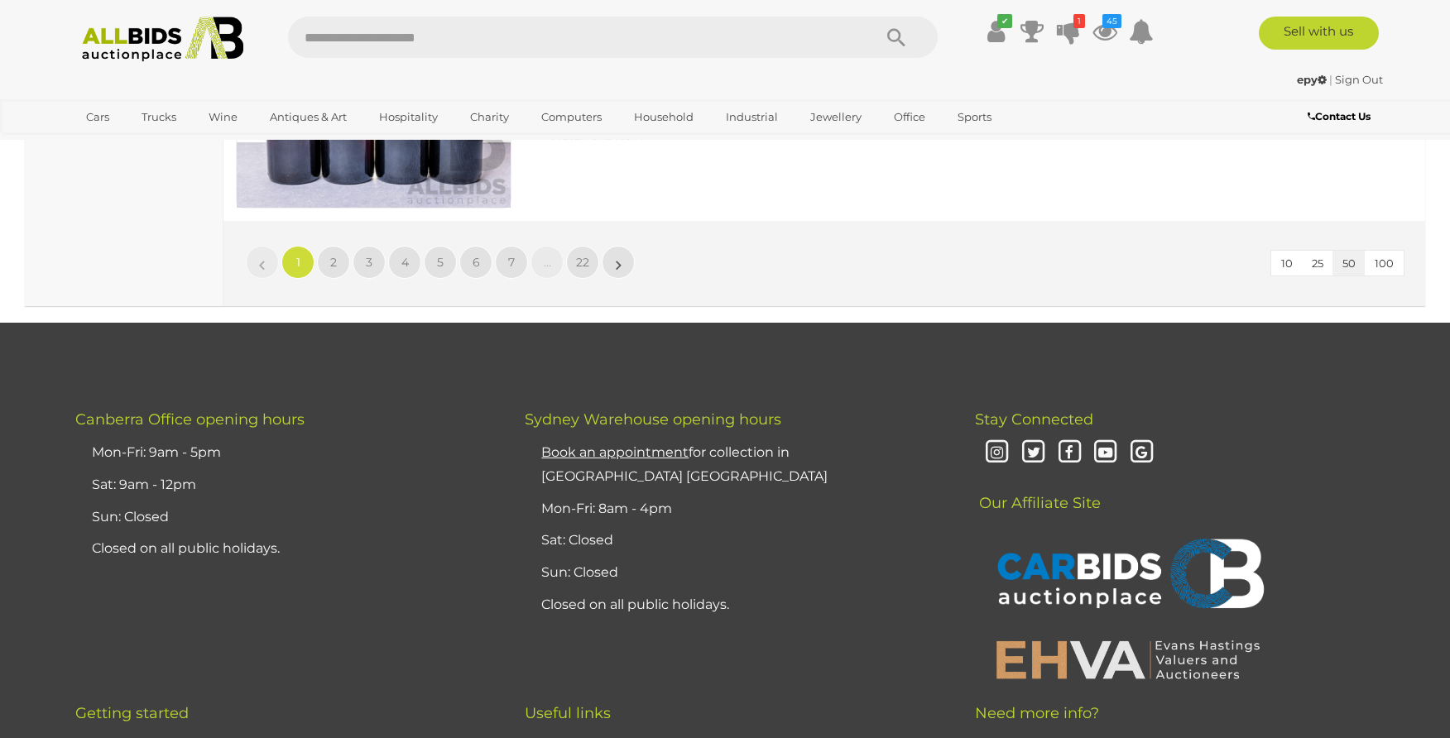
click at [1380, 262] on span "100" at bounding box center [1384, 263] width 19 height 13
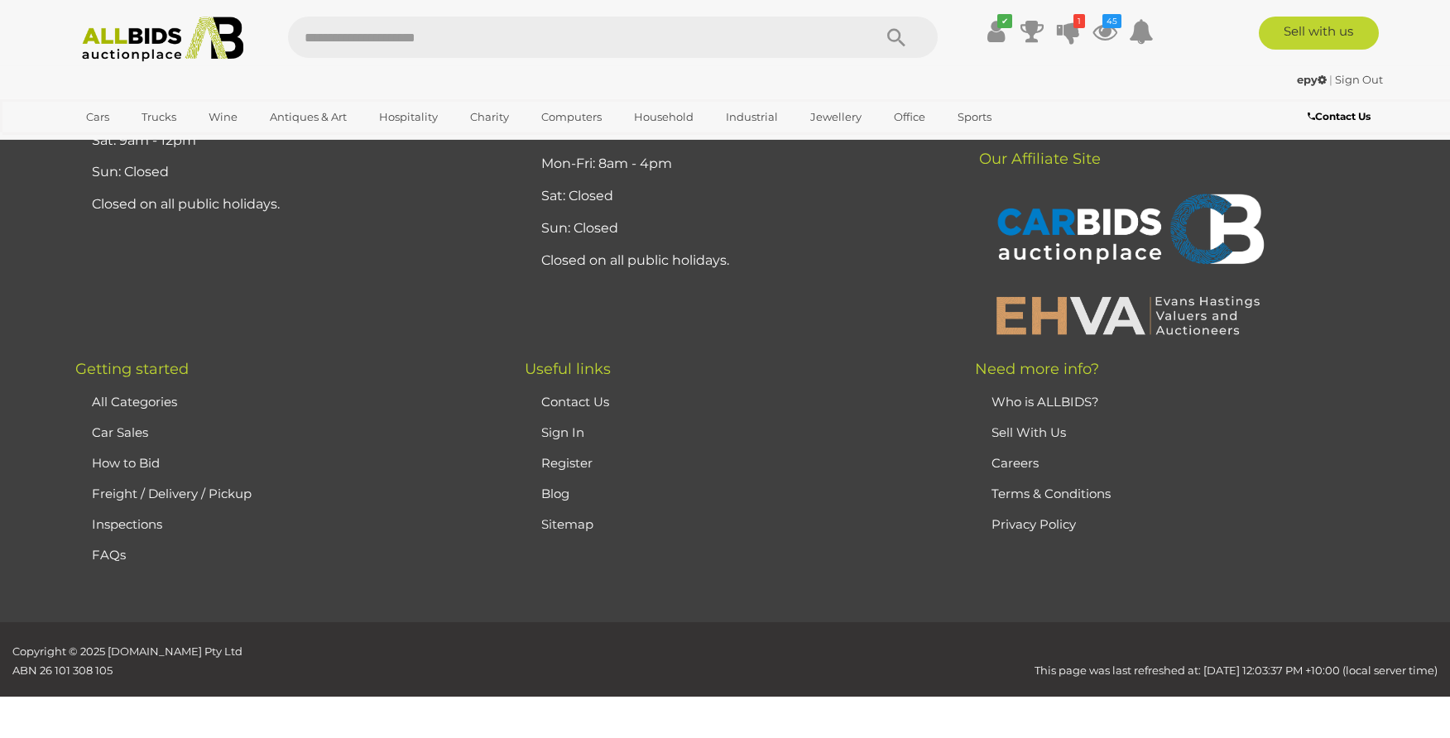
scroll to position [323, 0]
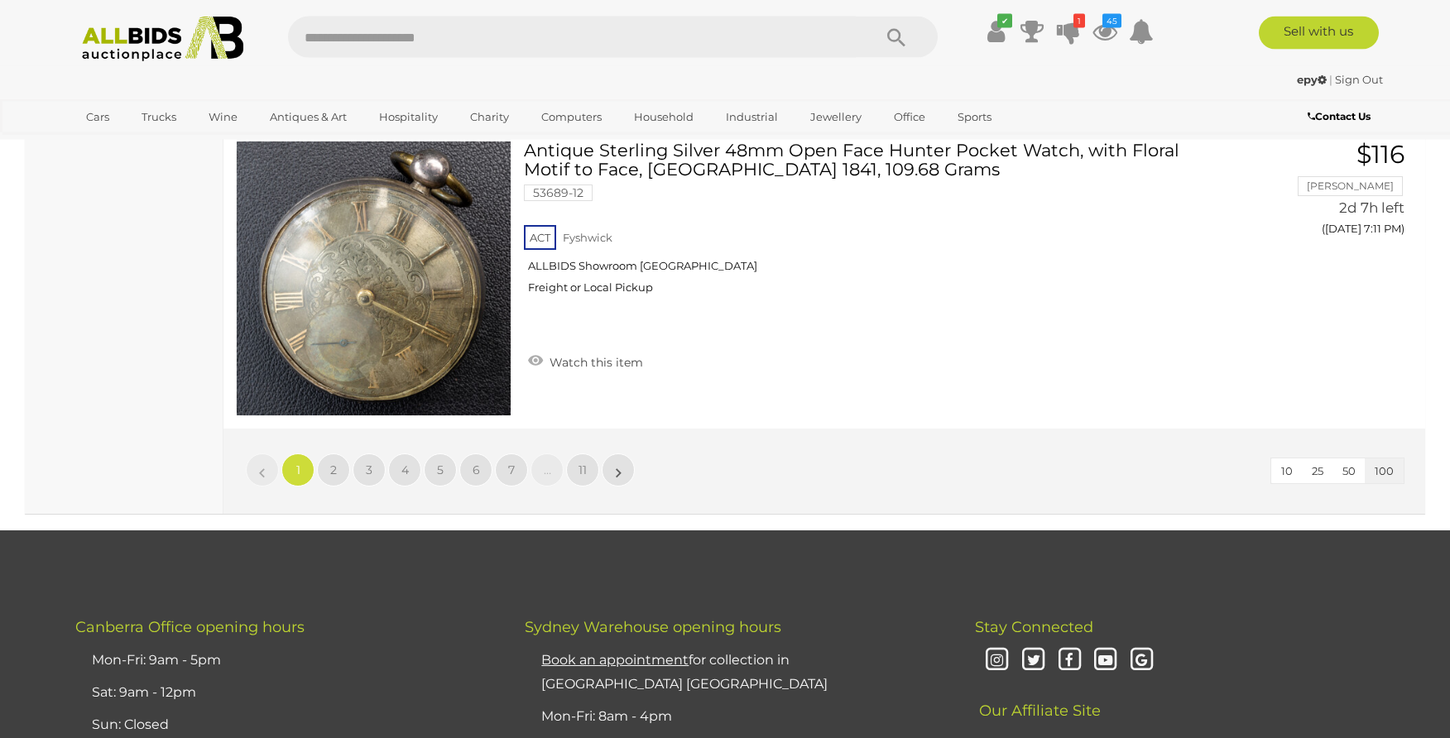
scroll to position [30435, 0]
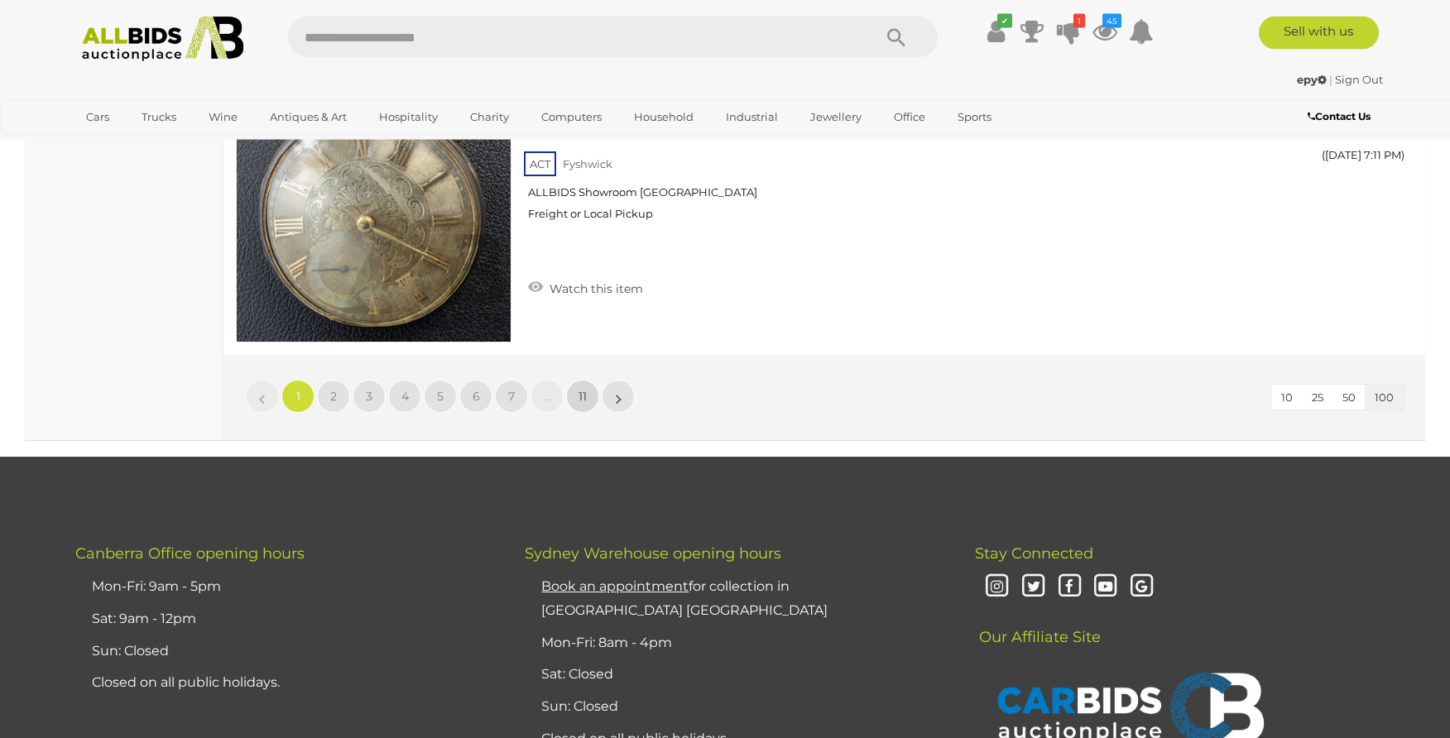
click at [580, 393] on span "11" at bounding box center [583, 396] width 8 height 15
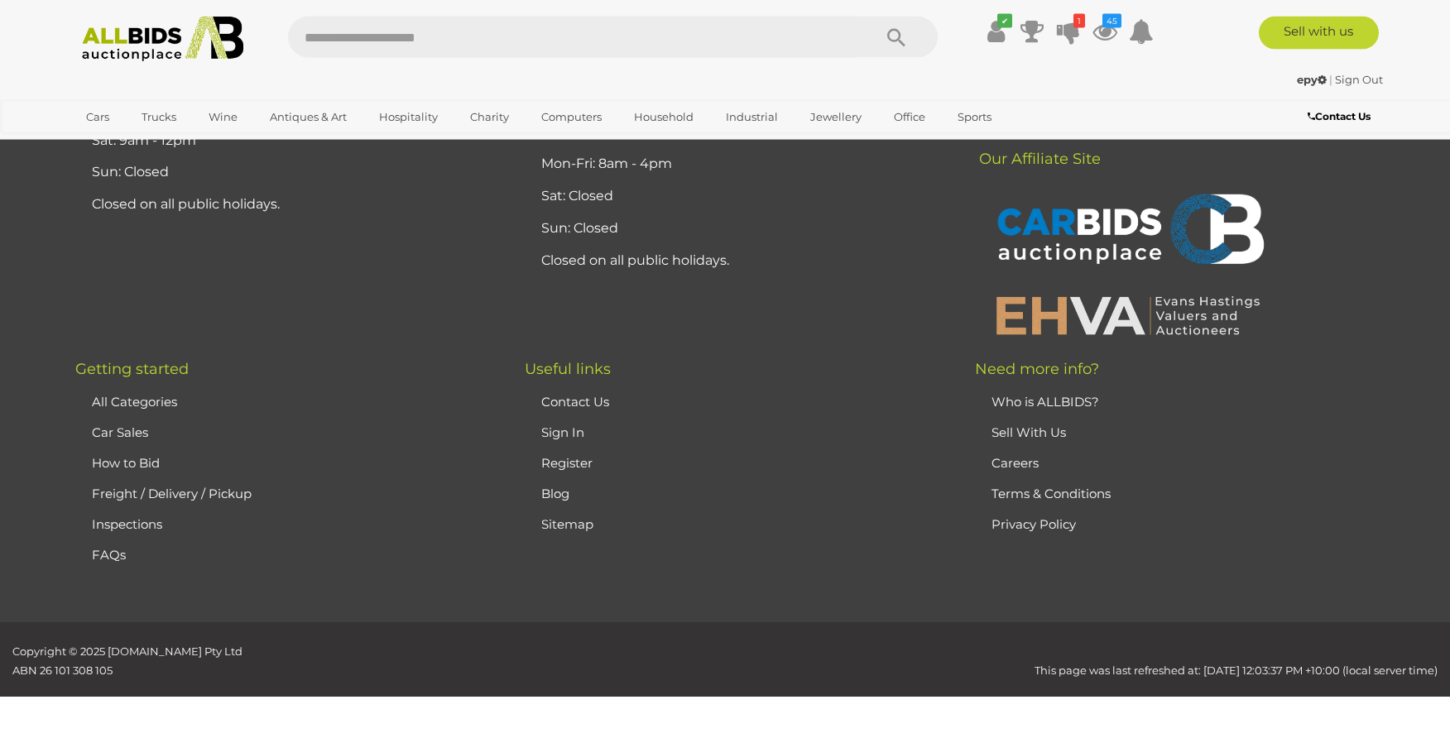
scroll to position [323, 0]
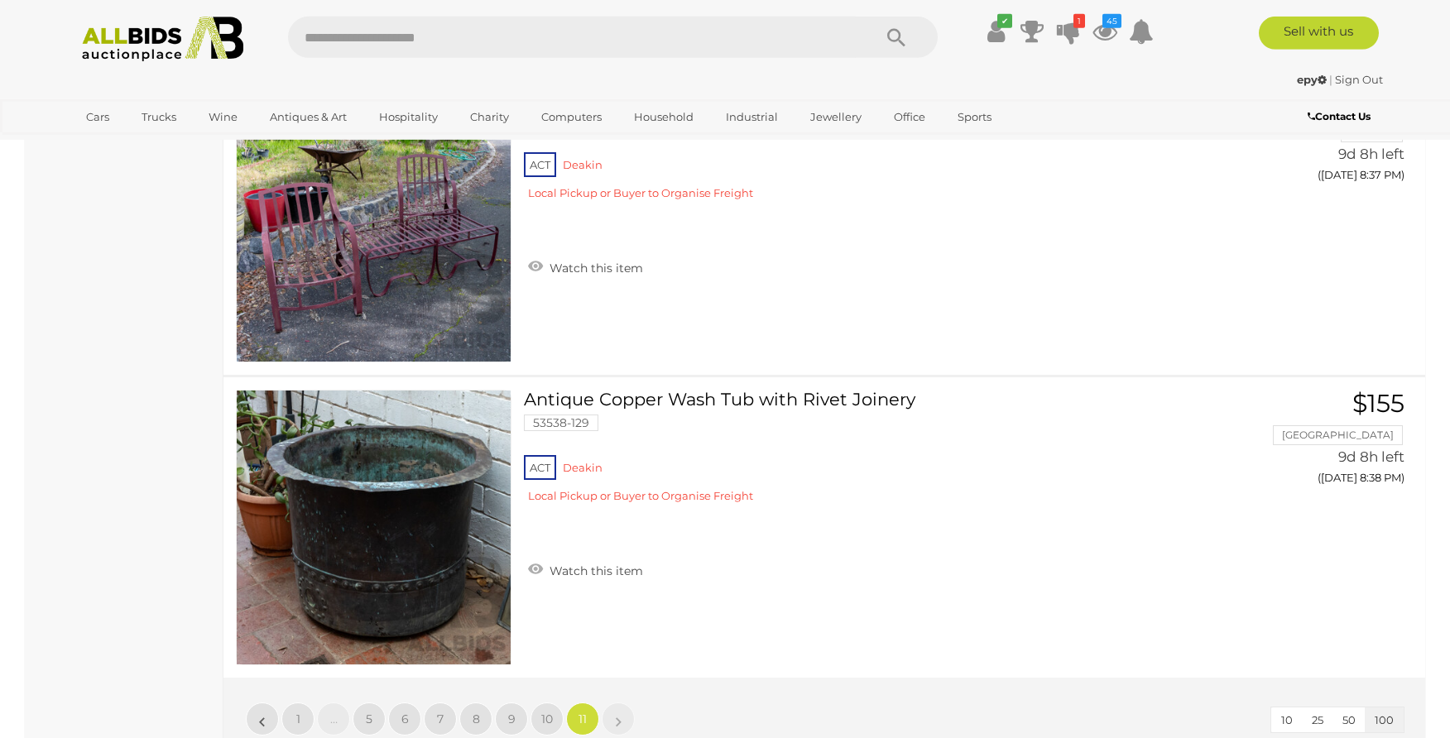
scroll to position [22372, 0]
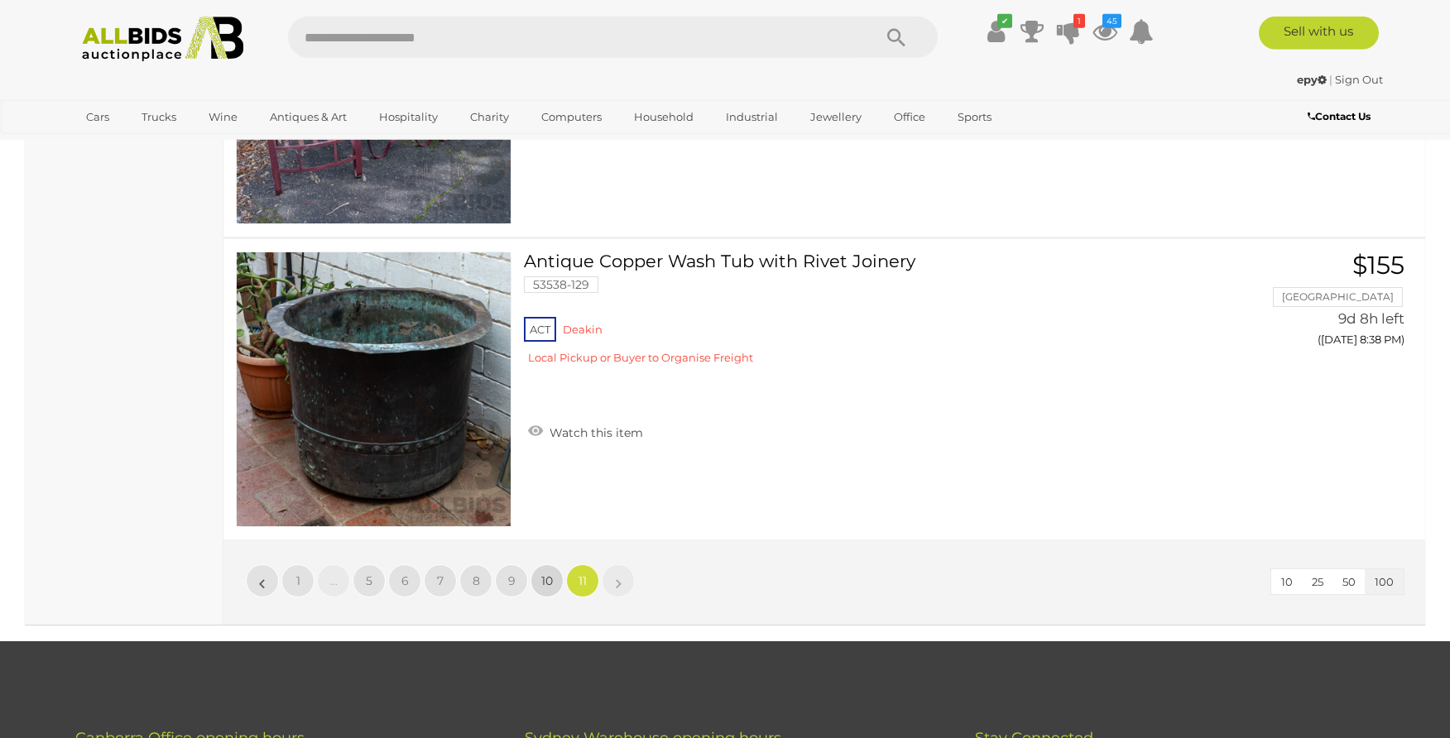
click at [547, 578] on span "10" at bounding box center [547, 581] width 12 height 15
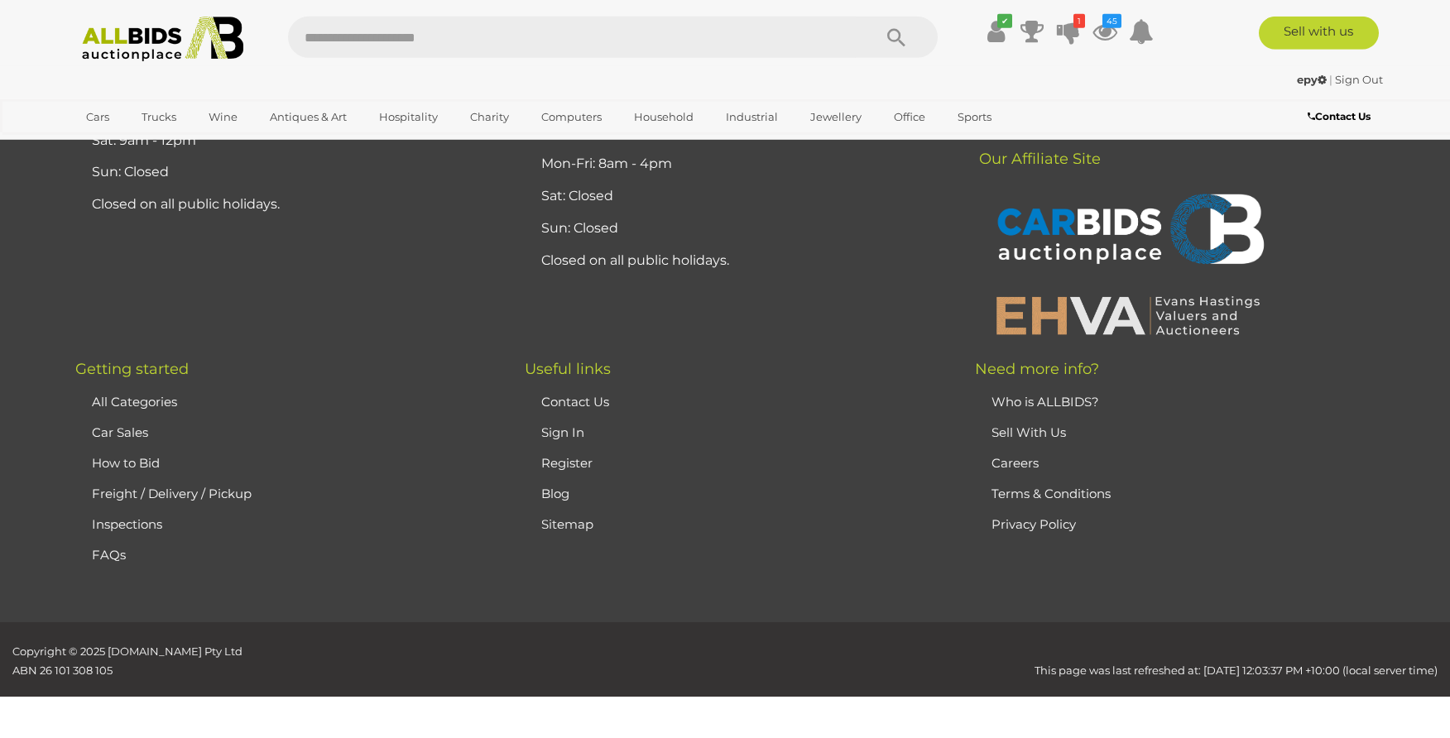
scroll to position [323, 0]
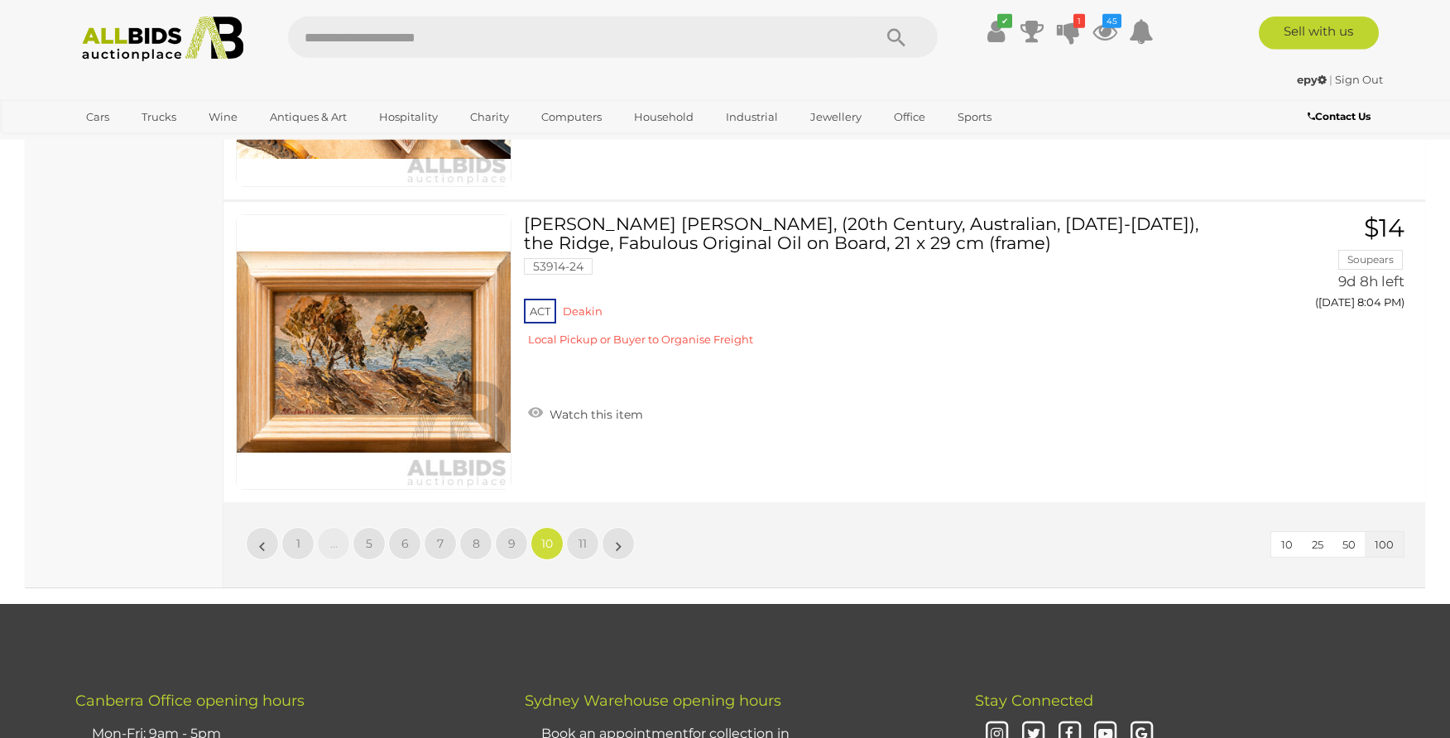
scroll to position [30472, 0]
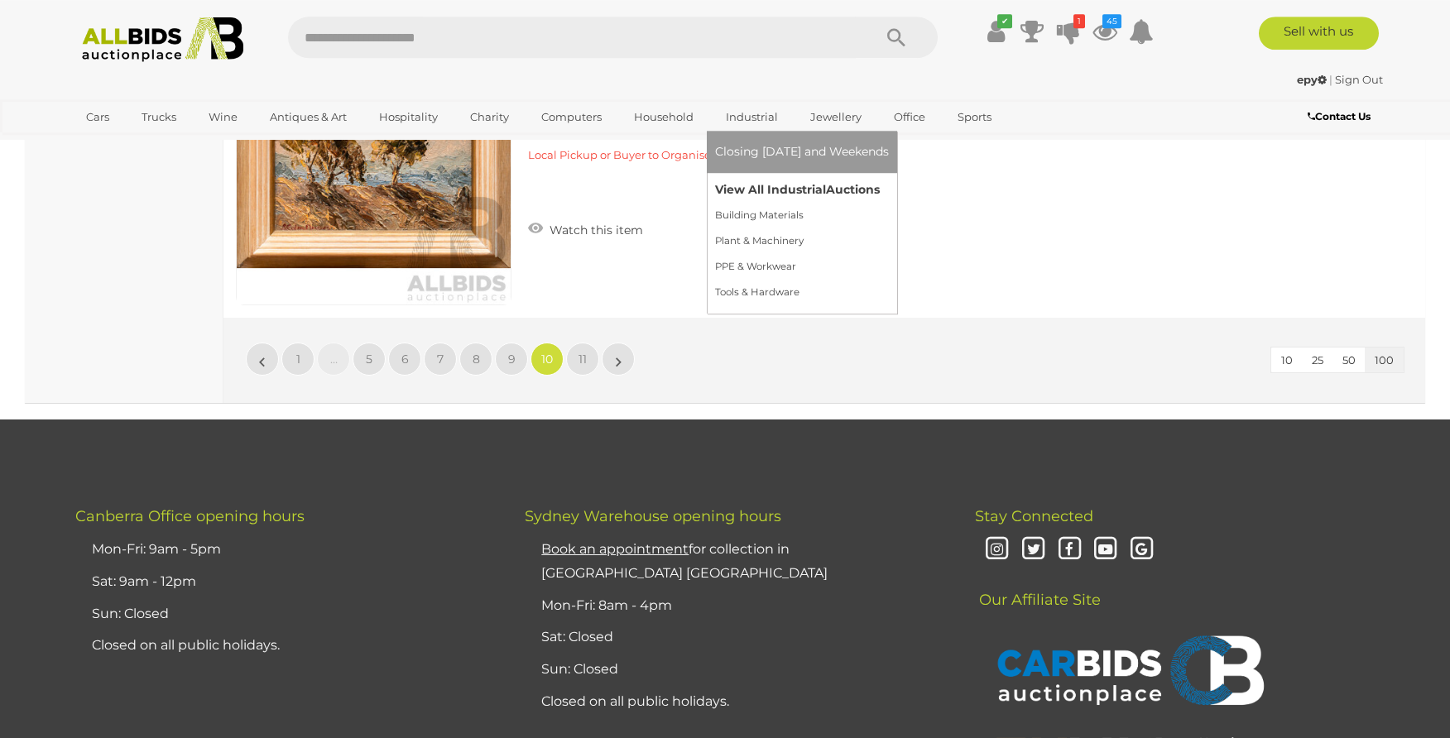
click at [749, 186] on link "View All Industrial Auctions" at bounding box center [802, 190] width 174 height 26
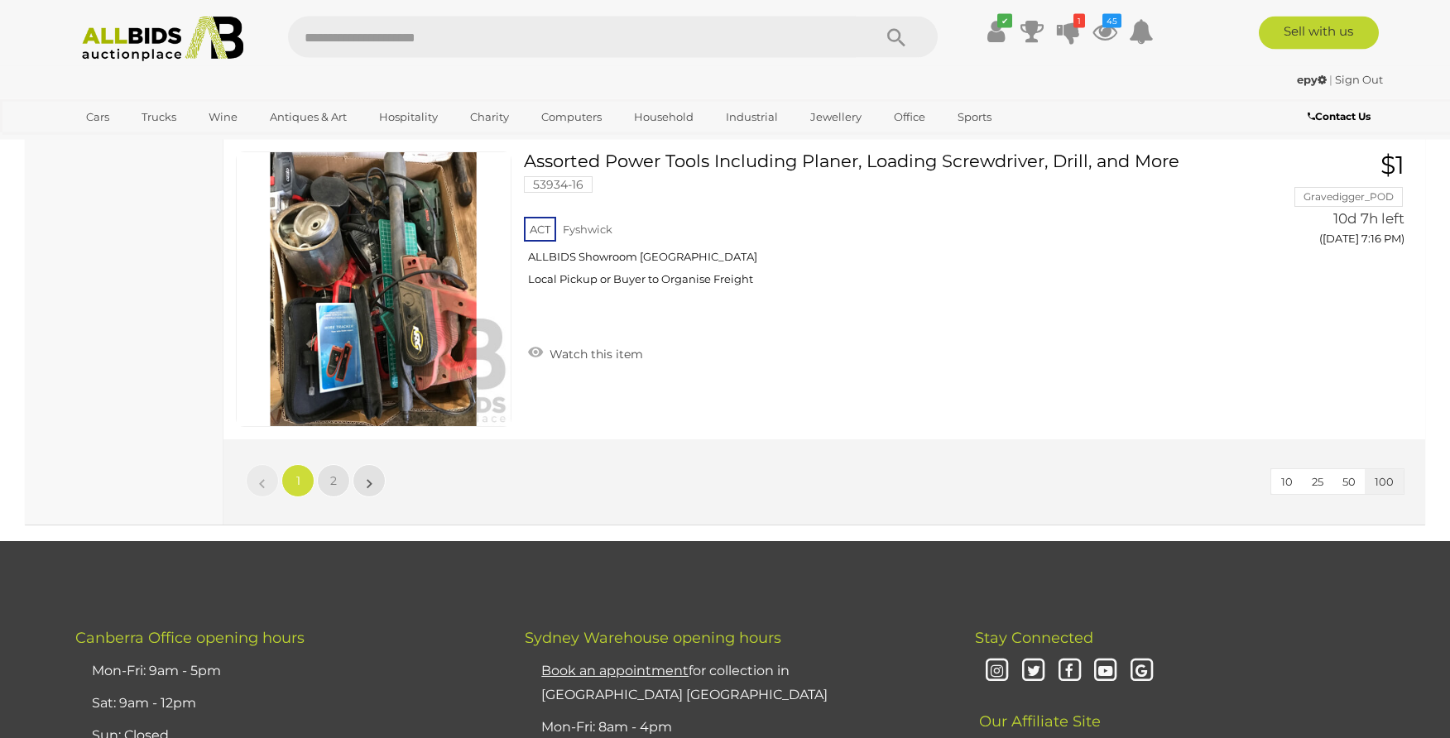
scroll to position [30176, 0]
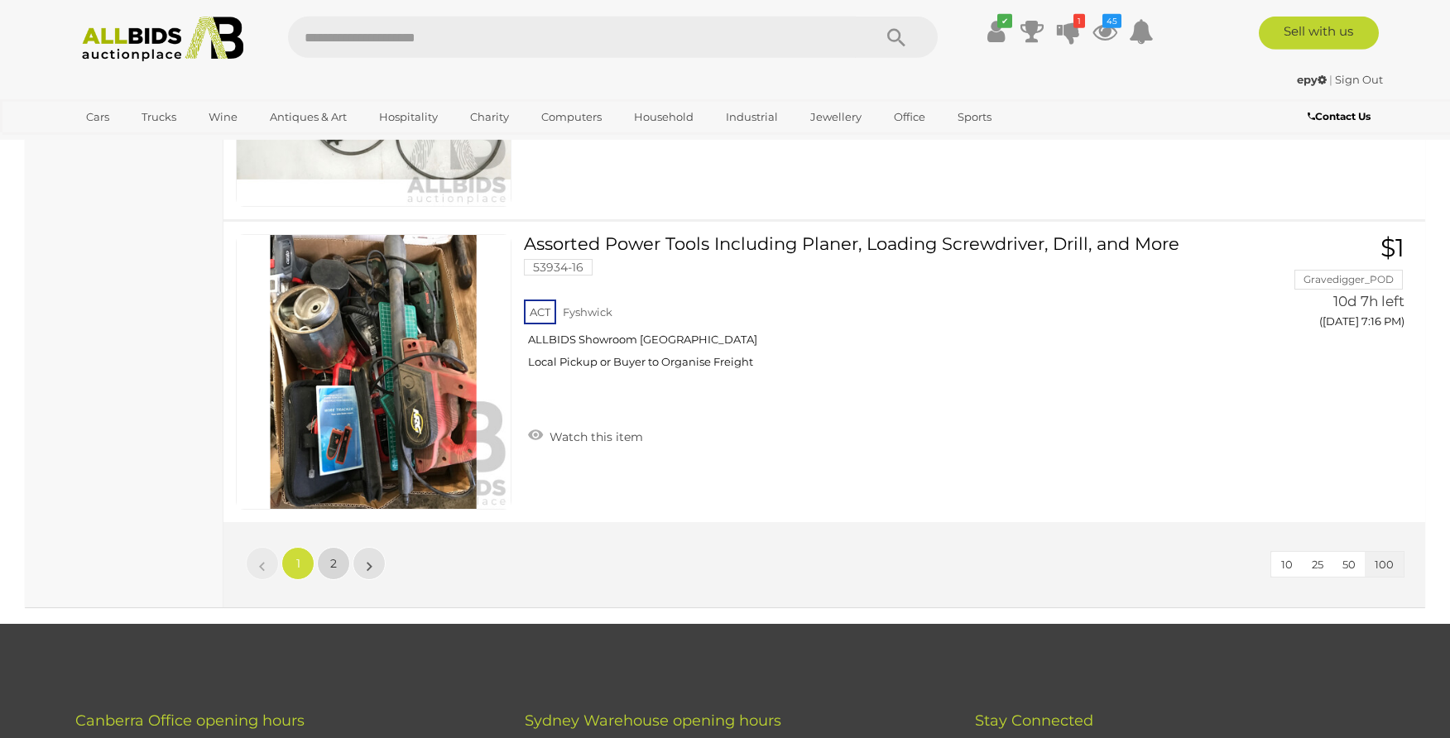
click at [330, 567] on link "2" at bounding box center [333, 563] width 33 height 33
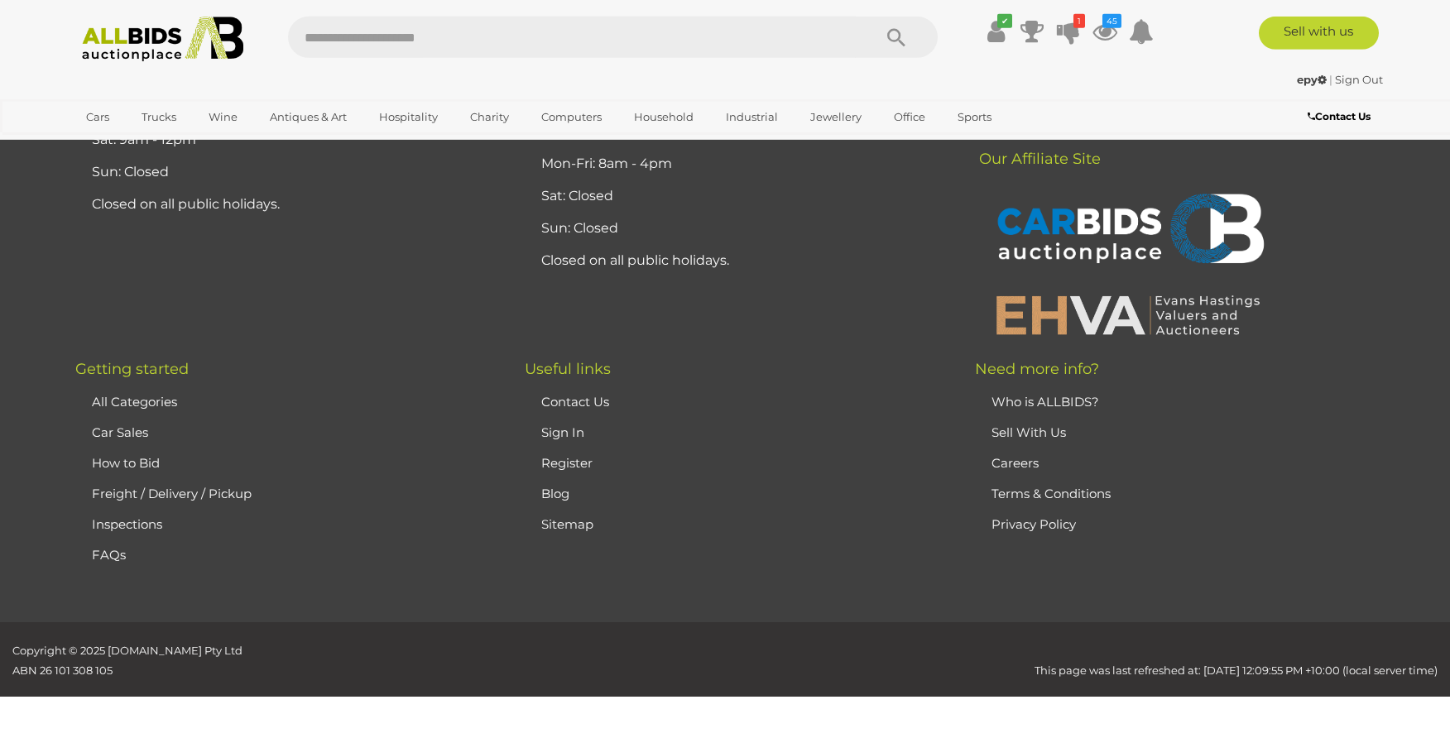
scroll to position [231, 0]
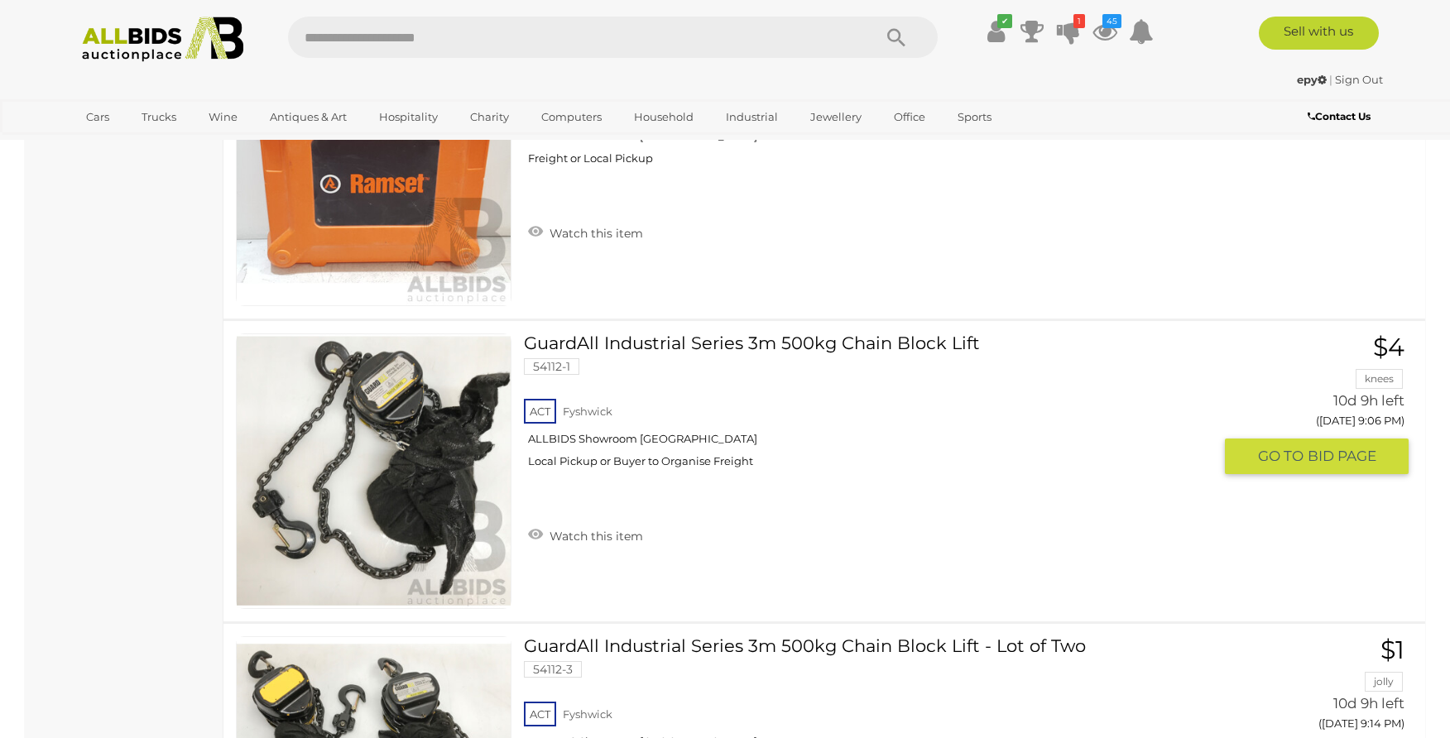
scroll to position [11409, 0]
